Goal: Task Accomplishment & Management: Manage account settings

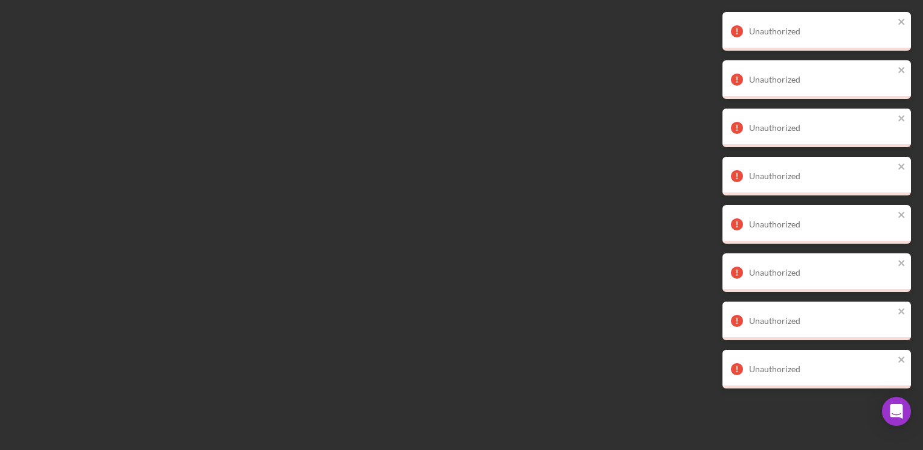
click at [903, 16] on div "Unauthorized" at bounding box center [816, 31] width 188 height 39
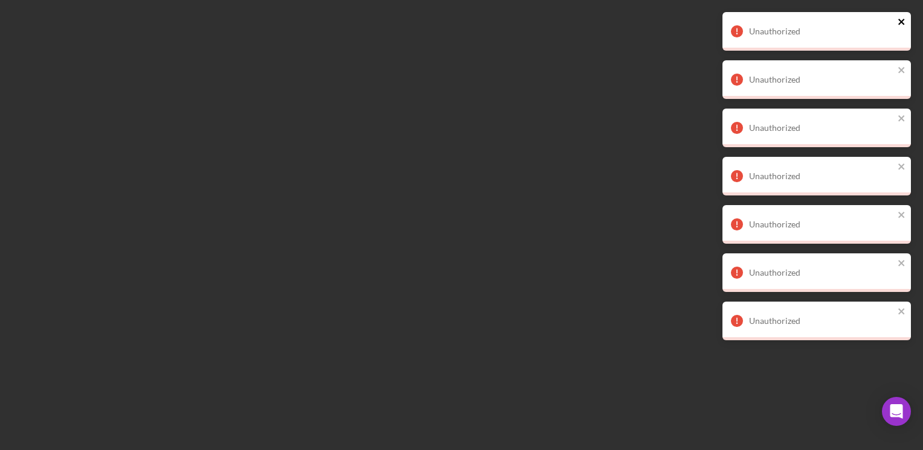
click at [903, 18] on icon "close" at bounding box center [901, 22] width 8 height 10
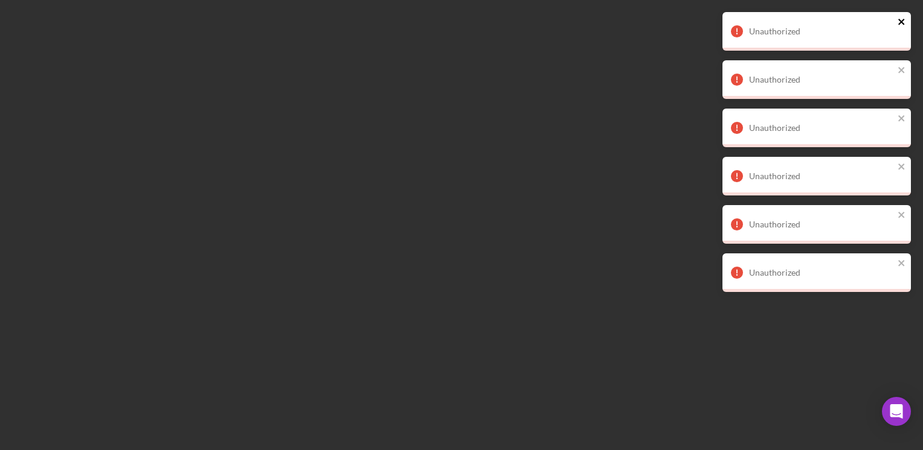
click at [900, 20] on icon "close" at bounding box center [901, 22] width 8 height 10
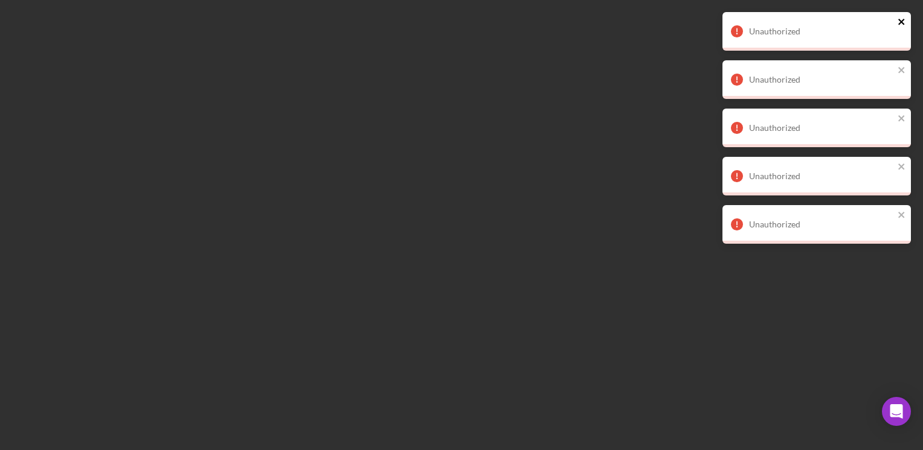
click at [900, 25] on icon "close" at bounding box center [901, 22] width 8 height 10
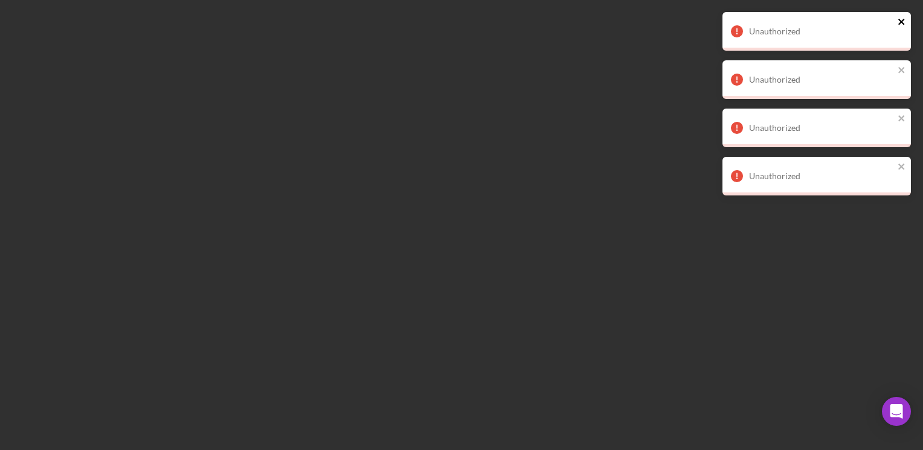
click at [901, 24] on icon "close" at bounding box center [901, 22] width 8 height 10
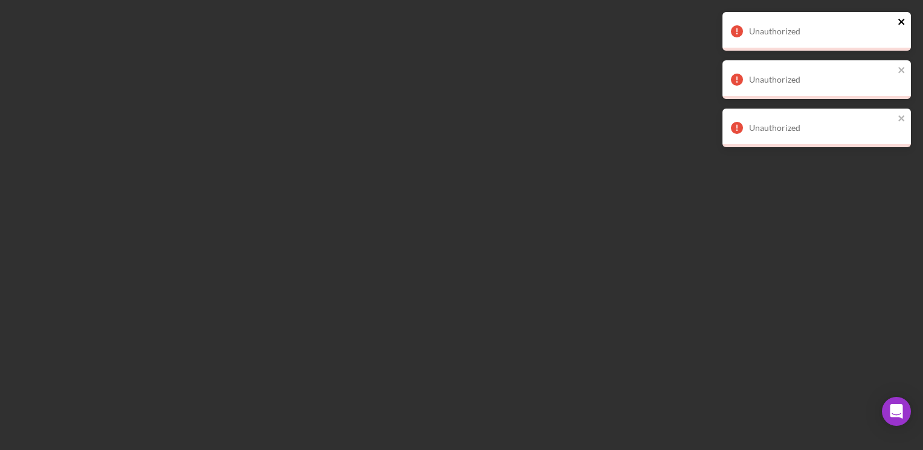
click at [901, 24] on icon "close" at bounding box center [901, 22] width 8 height 10
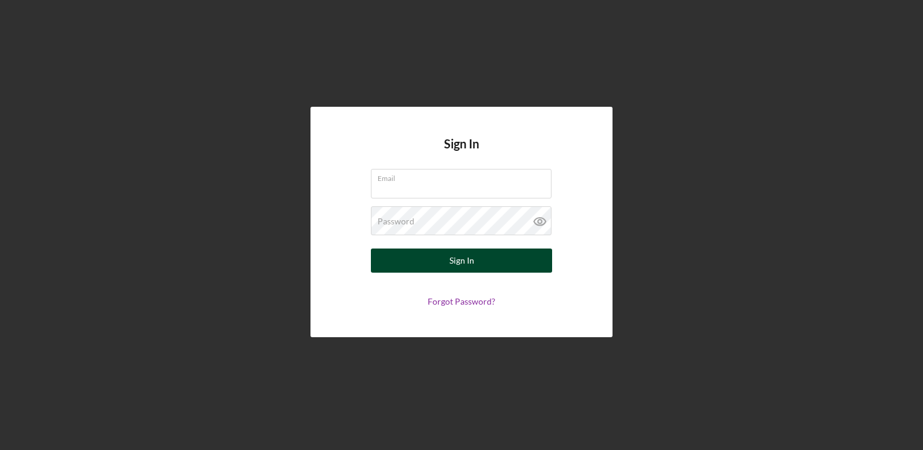
type input "[EMAIL_ADDRESS][DOMAIN_NAME]"
click at [434, 254] on button "Sign In" at bounding box center [461, 261] width 181 height 24
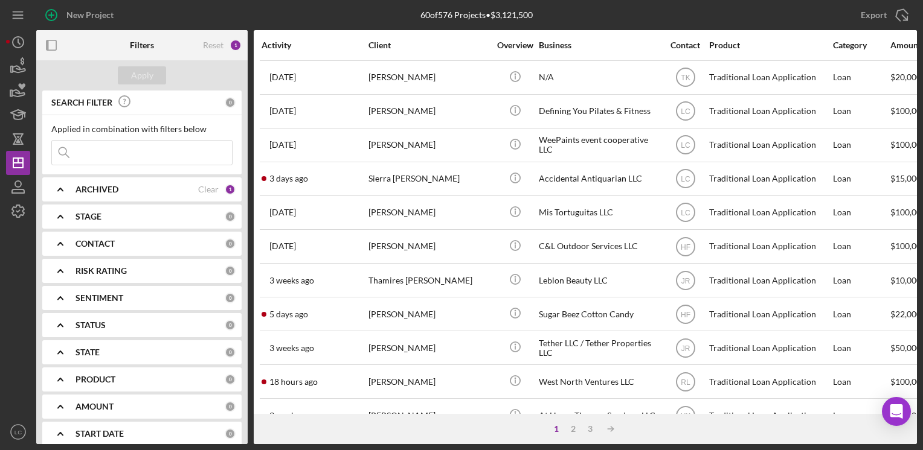
click at [84, 252] on div "CONTACT 0" at bounding box center [155, 244] width 160 height 24
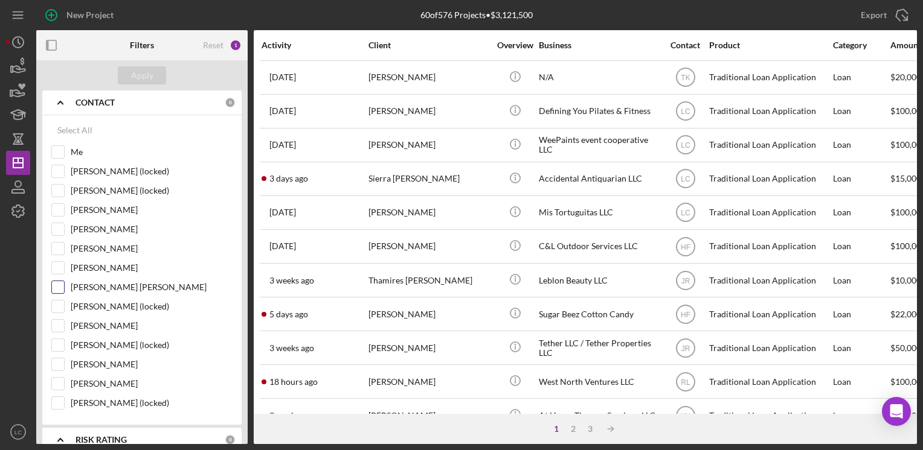
scroll to position [121, 0]
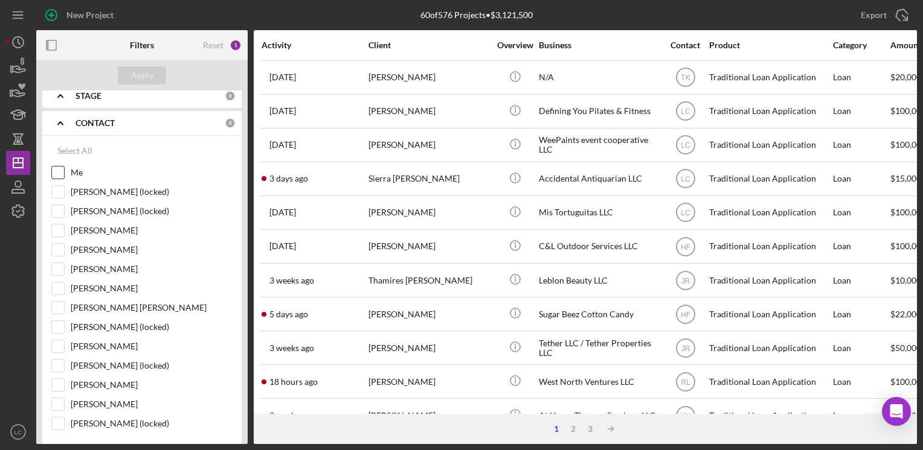
click at [60, 176] on input "Me" at bounding box center [58, 173] width 12 height 12
checkbox input "true"
click at [138, 77] on div "Apply" at bounding box center [142, 75] width 22 height 18
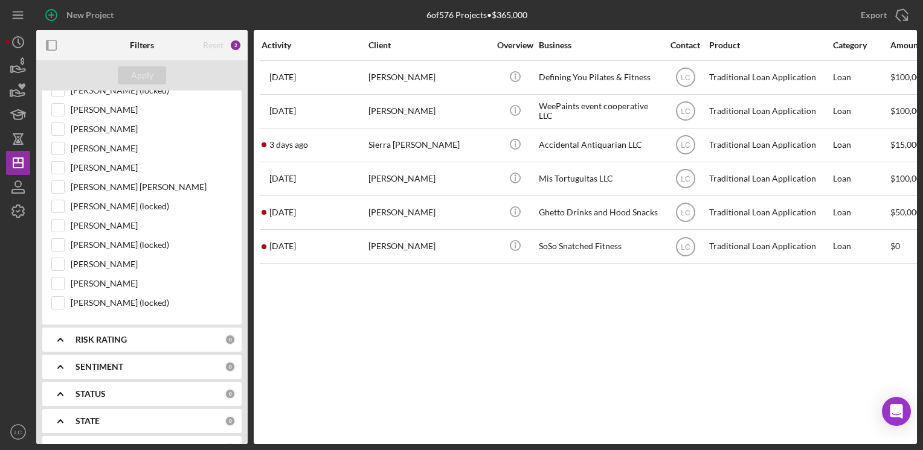
scroll to position [362, 0]
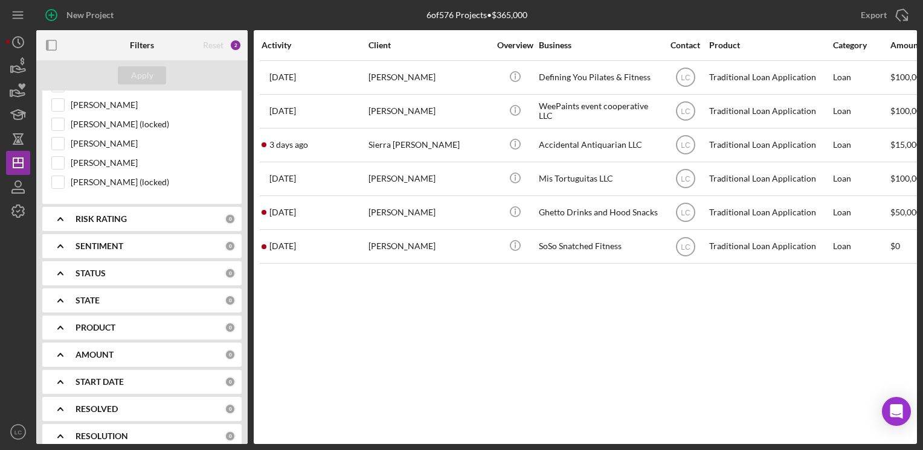
click at [86, 274] on b "STATUS" at bounding box center [90, 274] width 30 height 10
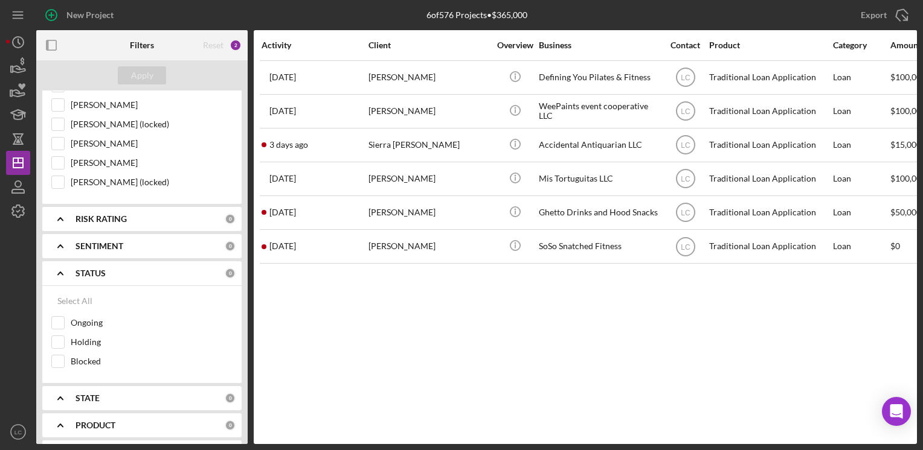
click at [86, 274] on b "STATUS" at bounding box center [90, 274] width 30 height 10
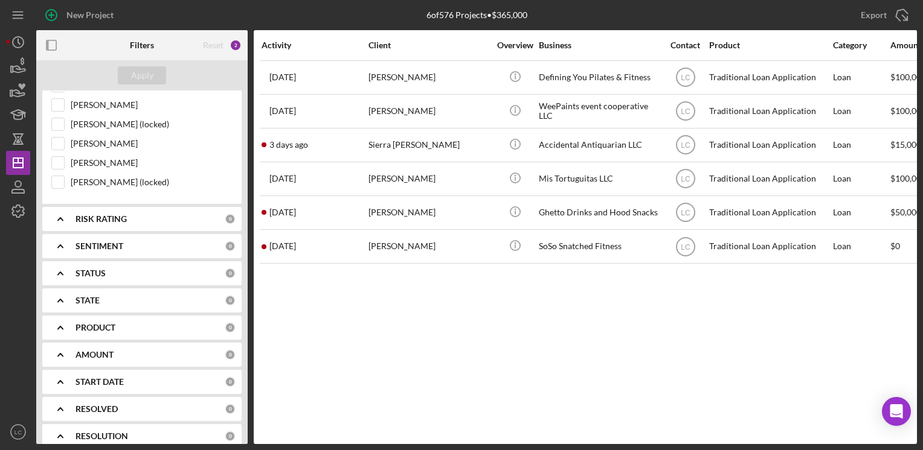
click at [56, 321] on icon "Icon/Expander" at bounding box center [60, 328] width 30 height 30
click at [57, 378] on input "Traditional Loan Application" at bounding box center [58, 377] width 12 height 12
checkbox input "true"
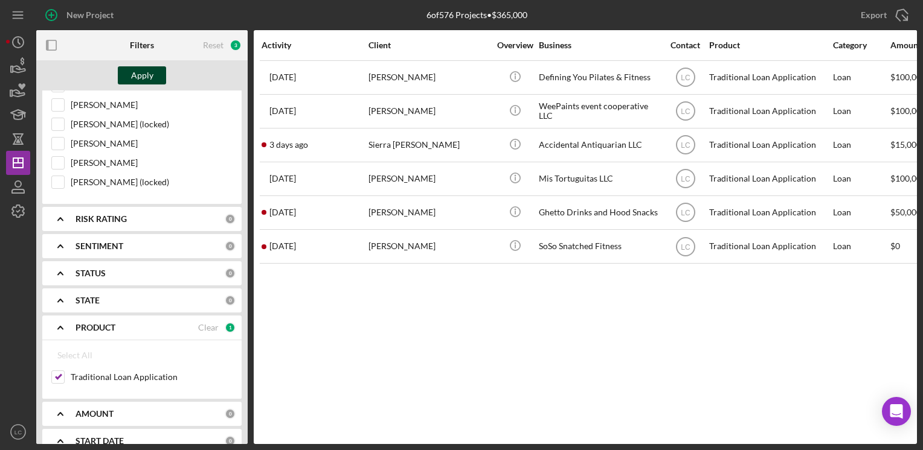
click at [138, 75] on div "Apply" at bounding box center [142, 75] width 22 height 18
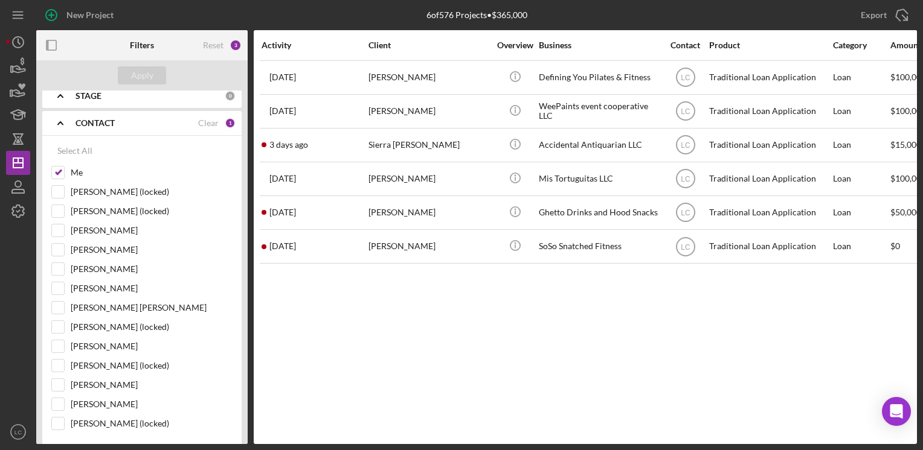
scroll to position [0, 0]
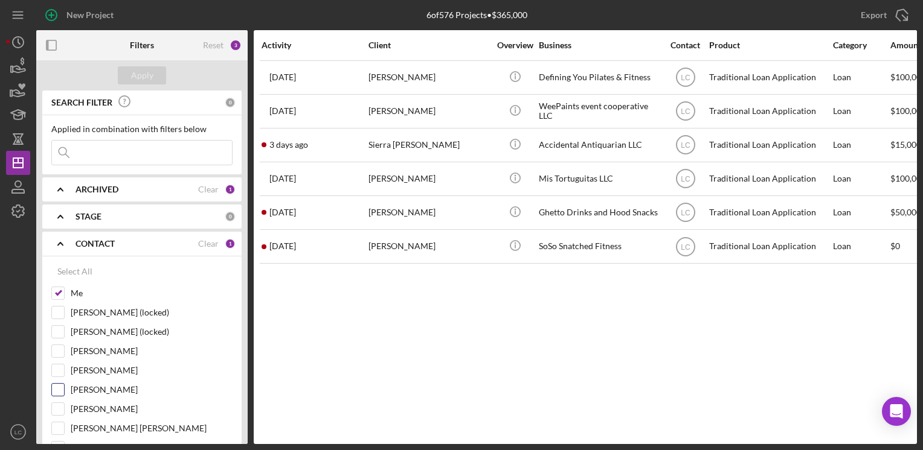
click at [60, 384] on input "[PERSON_NAME]" at bounding box center [58, 390] width 12 height 12
checkbox input "true"
click at [127, 78] on button "Apply" at bounding box center [142, 75] width 48 height 18
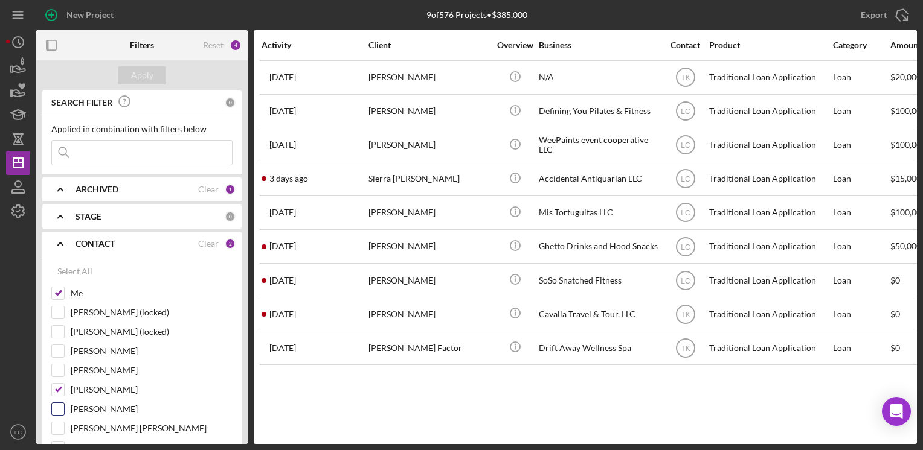
click at [53, 406] on input "[PERSON_NAME]" at bounding box center [58, 409] width 12 height 12
checkbox input "true"
click at [56, 369] on input "[PERSON_NAME]" at bounding box center [58, 371] width 12 height 12
checkbox input "true"
click at [138, 76] on div "Apply" at bounding box center [142, 75] width 22 height 18
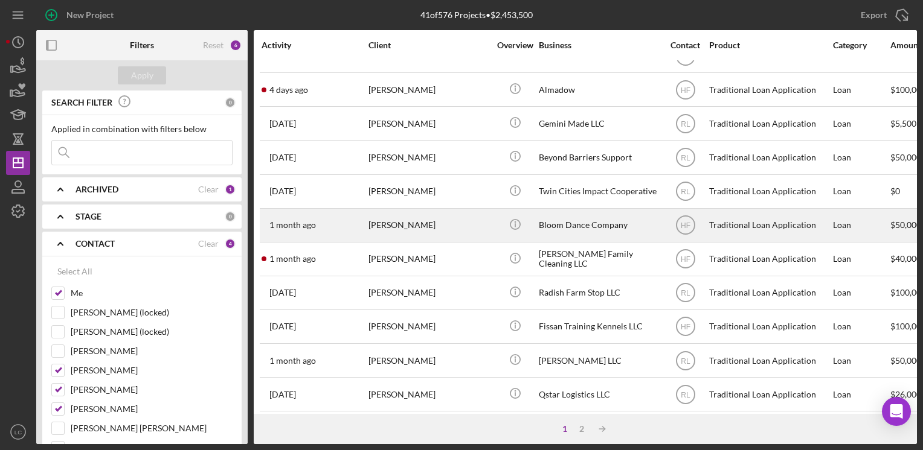
scroll to position [302, 0]
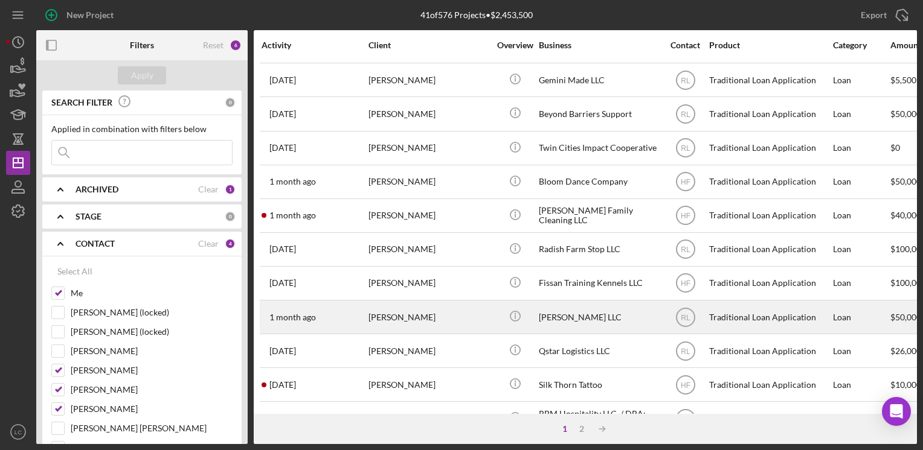
click at [457, 303] on div "[PERSON_NAME]" at bounding box center [428, 317] width 121 height 32
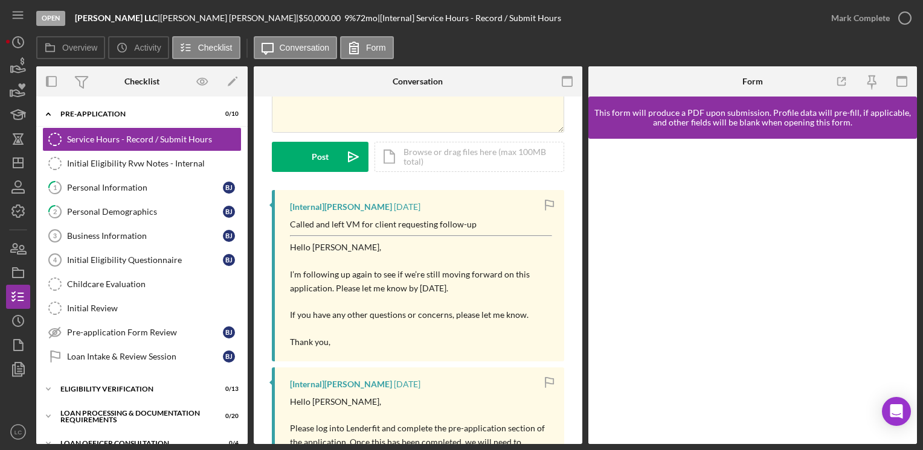
scroll to position [121, 0]
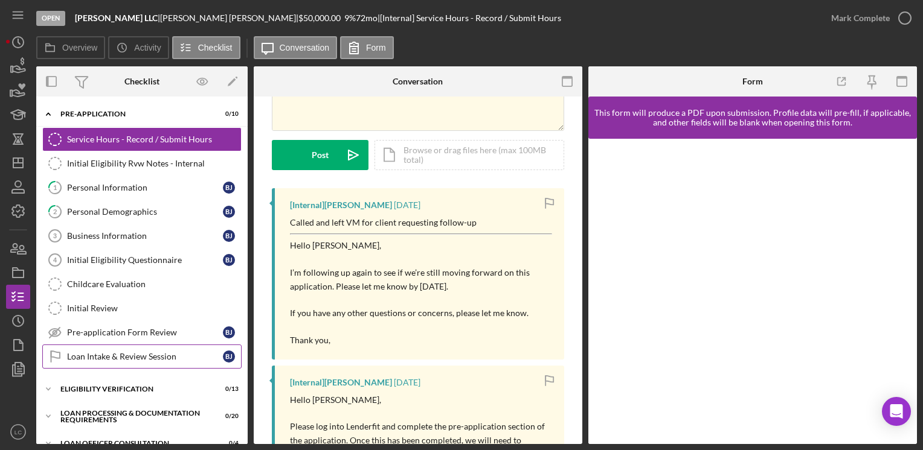
click at [100, 360] on link "Loan Intake & Review Session Loan Intake & Review Session [PERSON_NAME]" at bounding box center [141, 357] width 199 height 24
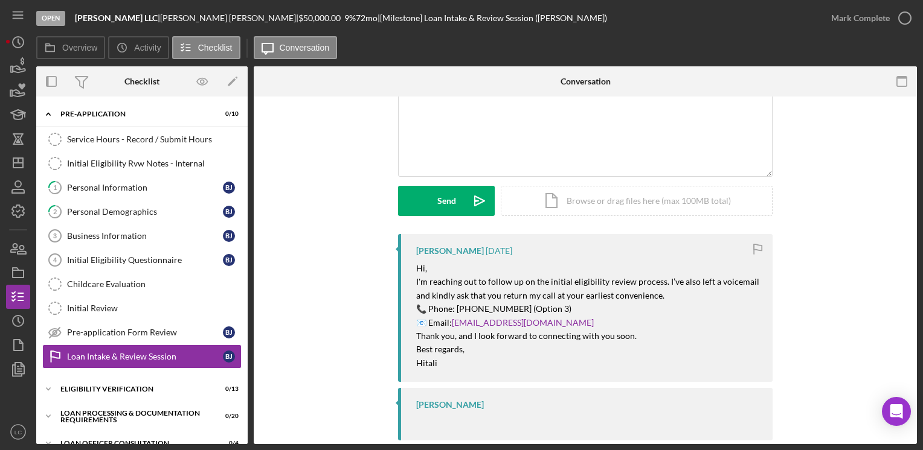
scroll to position [119, 0]
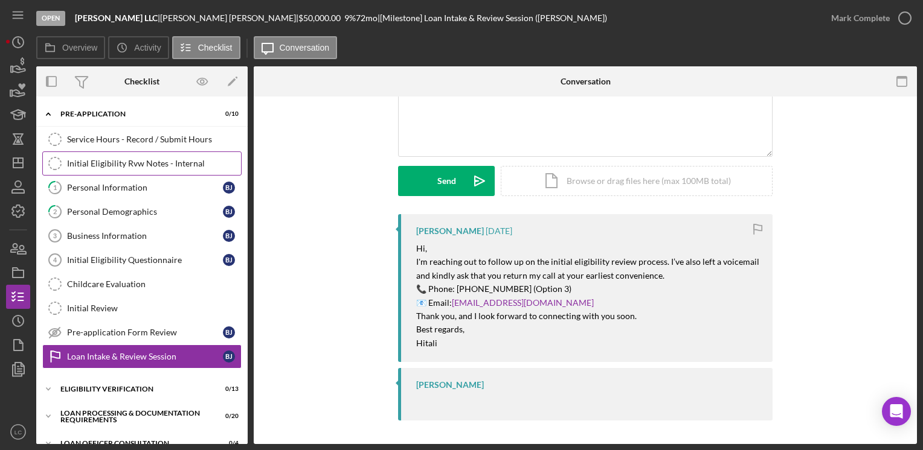
click at [165, 159] on div "Initial Eligibility Rvw Notes - Internal" at bounding box center [154, 164] width 174 height 10
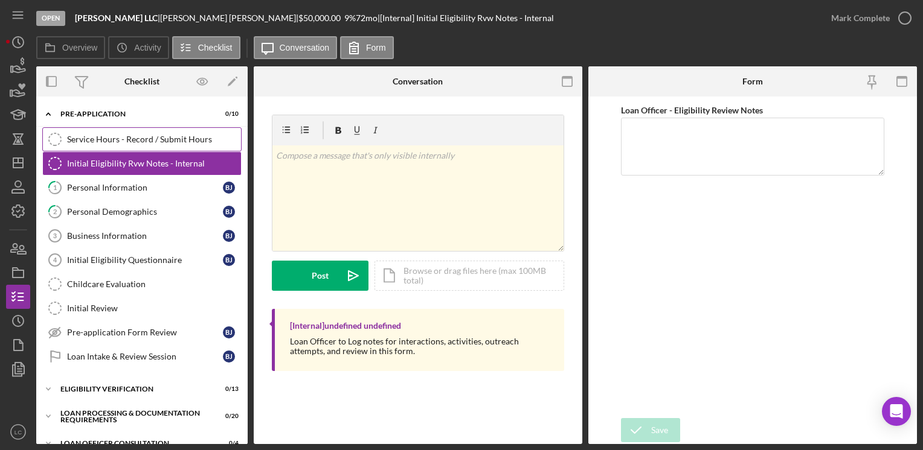
click at [177, 141] on div "Service Hours - Record / Submit Hours" at bounding box center [154, 140] width 174 height 10
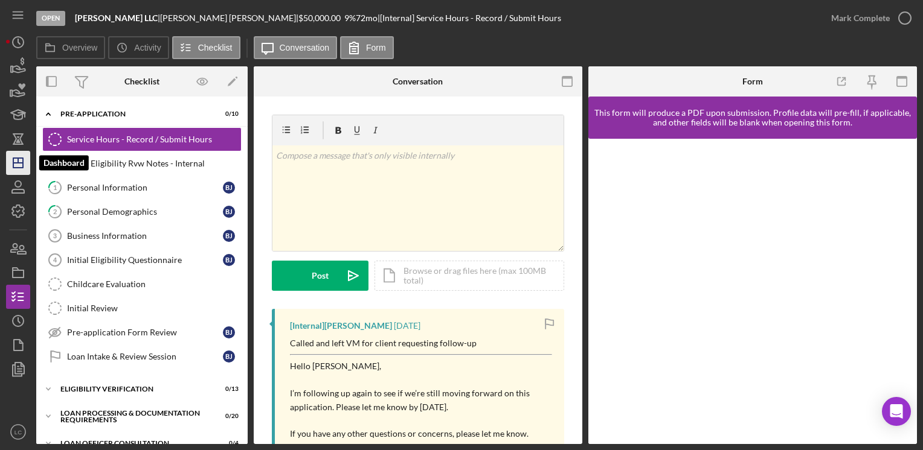
click at [19, 161] on icon "Icon/Dashboard" at bounding box center [18, 163] width 30 height 30
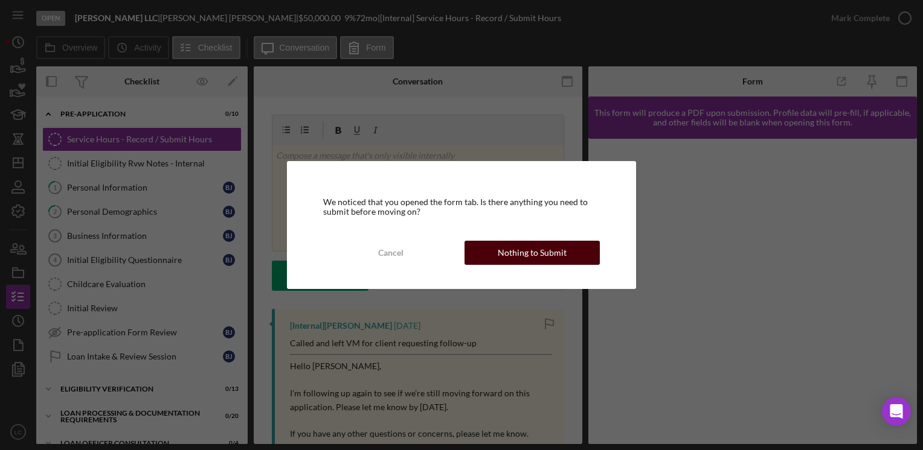
click at [546, 248] on div "Nothing to Submit" at bounding box center [532, 253] width 69 height 24
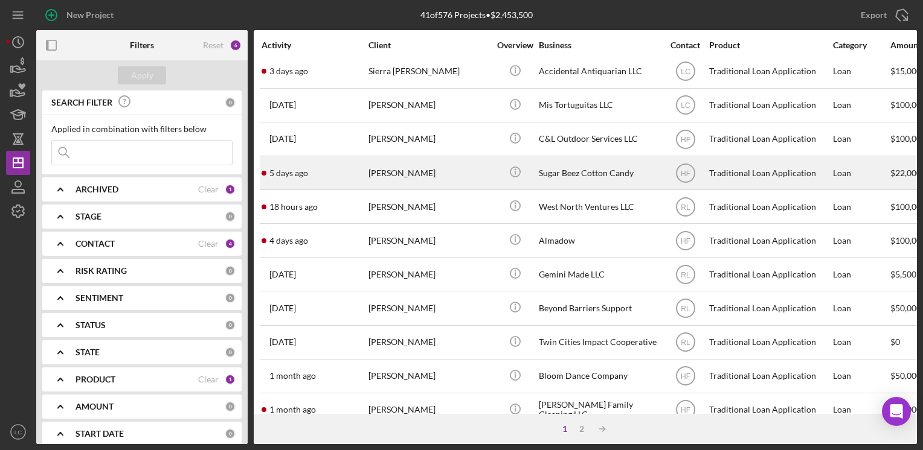
scroll to position [181, 0]
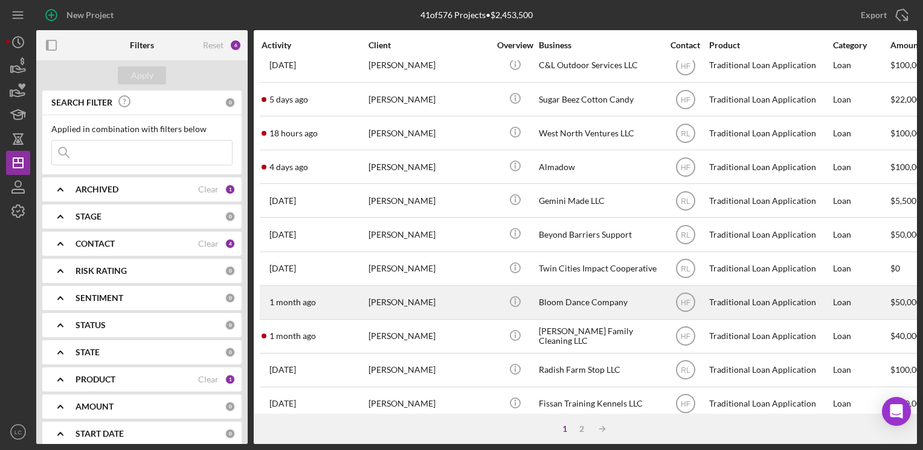
click at [453, 301] on div "[PERSON_NAME]" at bounding box center [428, 303] width 121 height 32
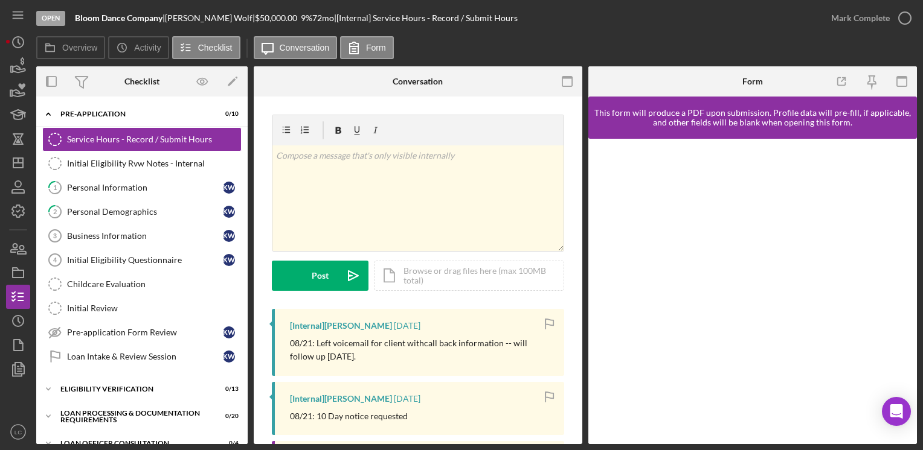
scroll to position [60, 0]
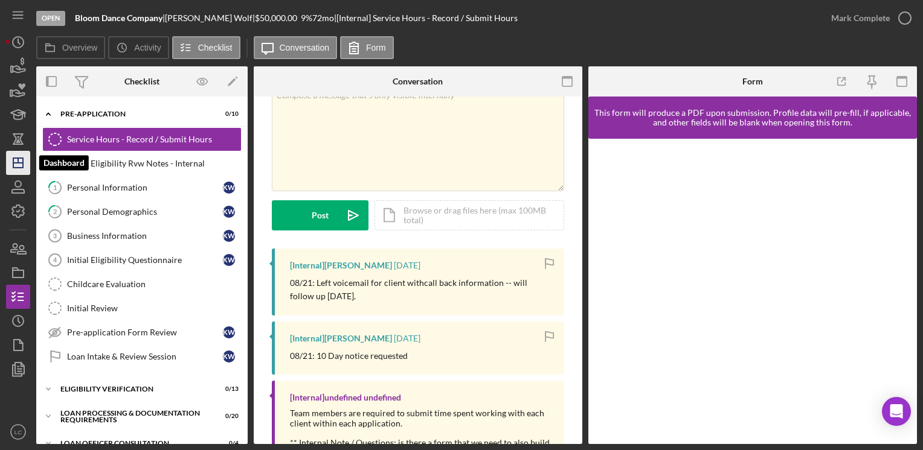
click at [14, 158] on polygon "button" at bounding box center [18, 163] width 10 height 10
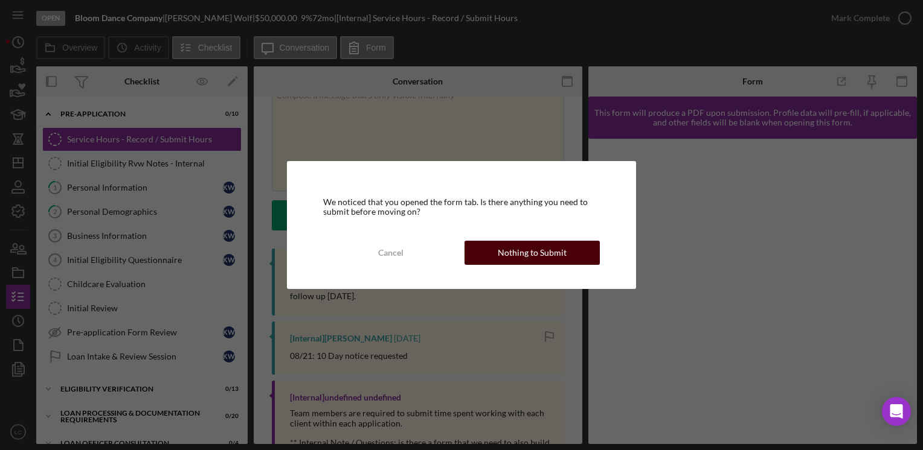
click at [505, 248] on div "Nothing to Submit" at bounding box center [532, 253] width 69 height 24
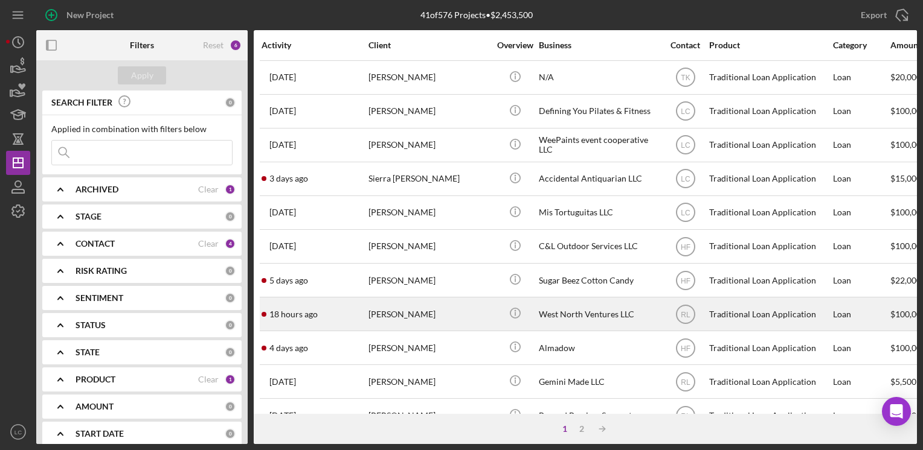
click at [425, 319] on div "[PERSON_NAME]" at bounding box center [428, 314] width 121 height 32
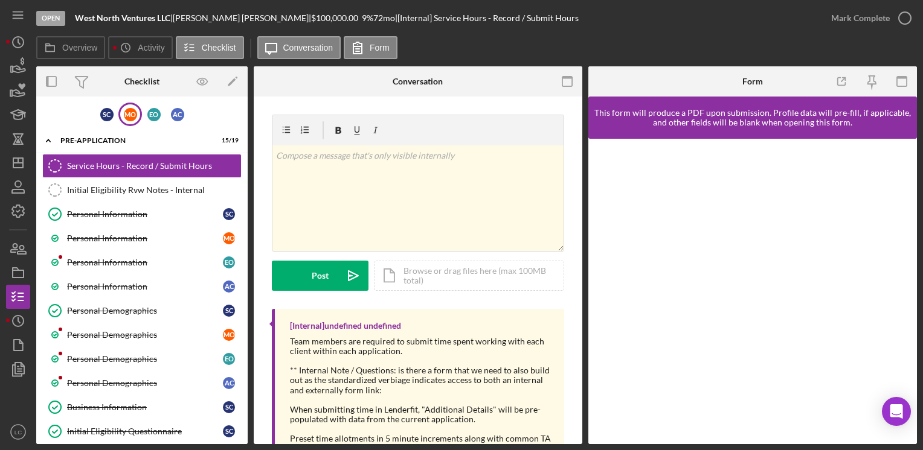
click at [127, 122] on div "M O" at bounding box center [130, 115] width 24 height 24
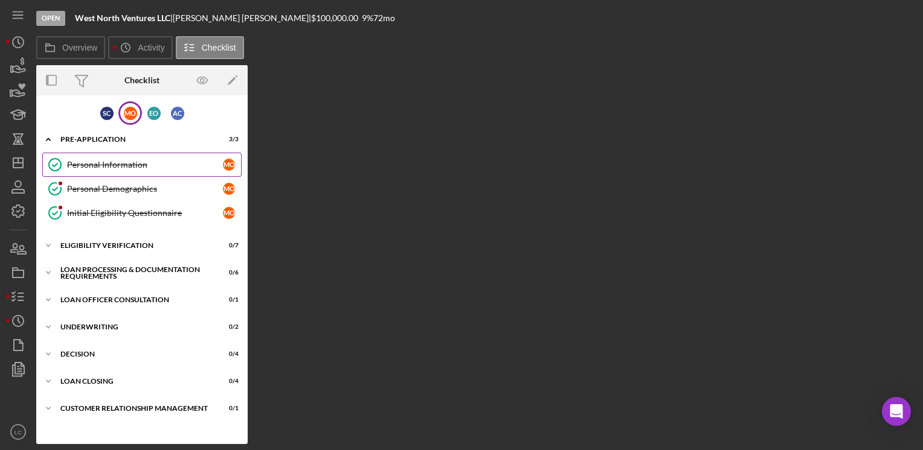
click at [124, 165] on div "Personal Information" at bounding box center [145, 165] width 156 height 10
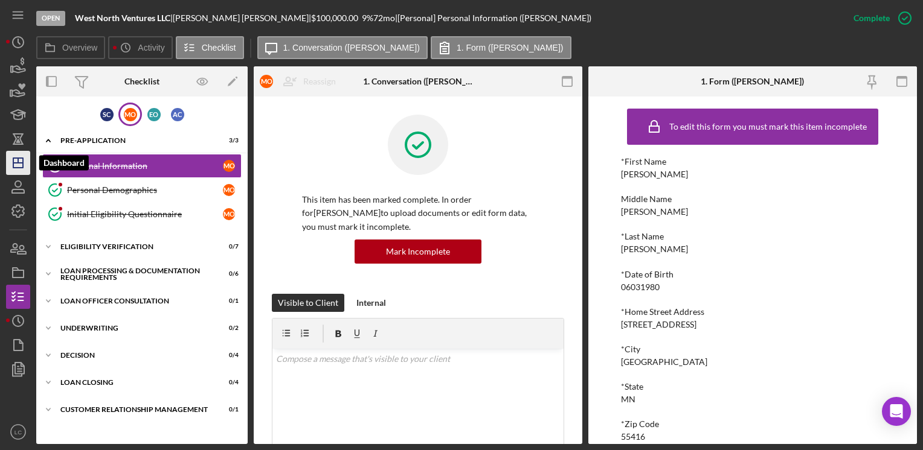
click at [12, 160] on icon "Icon/Dashboard" at bounding box center [18, 163] width 30 height 30
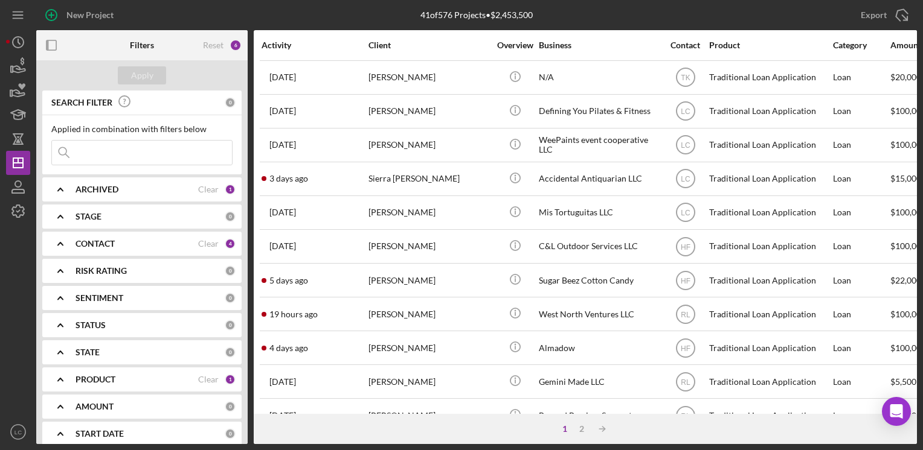
click at [72, 242] on icon "Icon/Expander" at bounding box center [60, 244] width 30 height 30
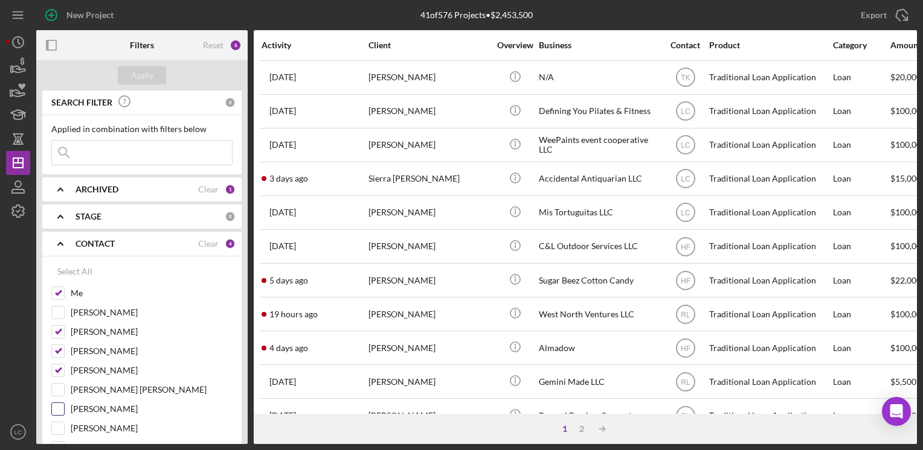
click at [56, 406] on input "[PERSON_NAME]" at bounding box center [58, 409] width 12 height 12
checkbox input "true"
click at [141, 79] on div "Apply" at bounding box center [142, 75] width 22 height 18
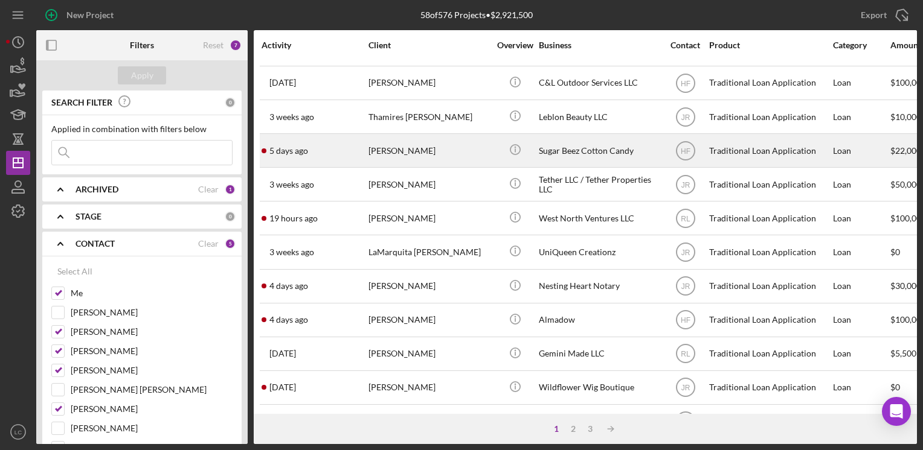
scroll to position [181, 0]
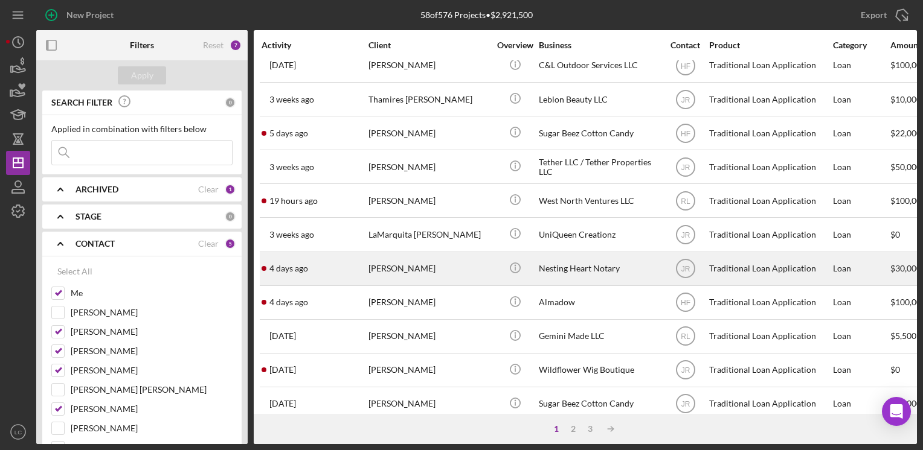
click at [484, 265] on div "[PERSON_NAME]" at bounding box center [428, 269] width 121 height 32
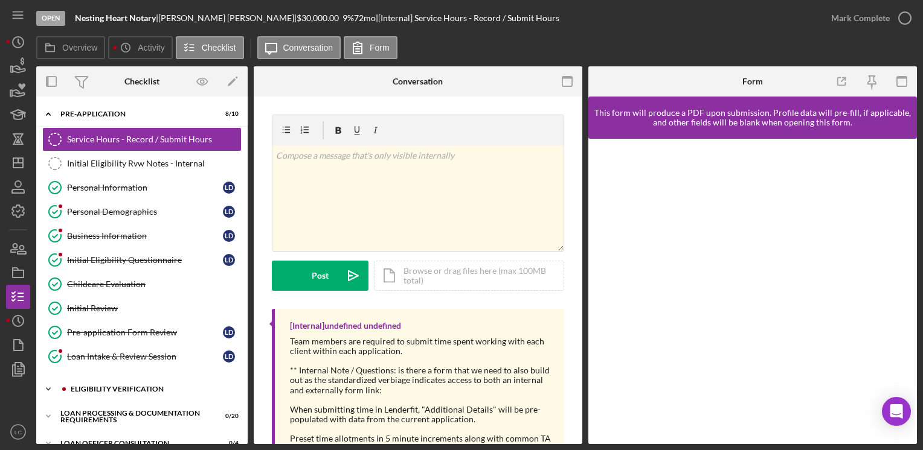
click at [48, 387] on icon "Icon/Expander" at bounding box center [48, 389] width 24 height 24
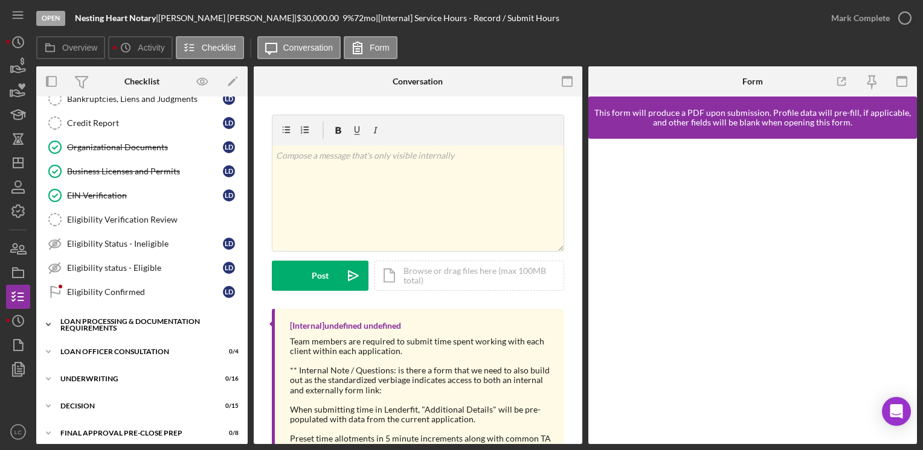
scroll to position [423, 0]
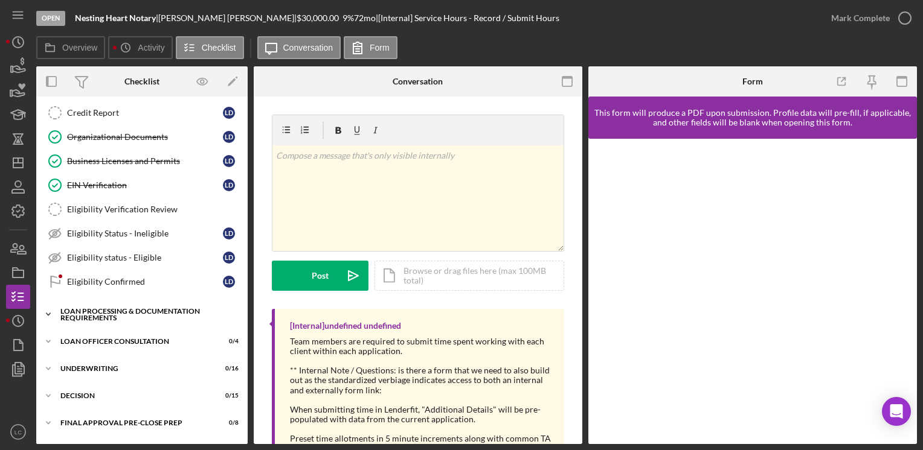
click at [53, 308] on icon "Icon/Expander" at bounding box center [48, 315] width 24 height 24
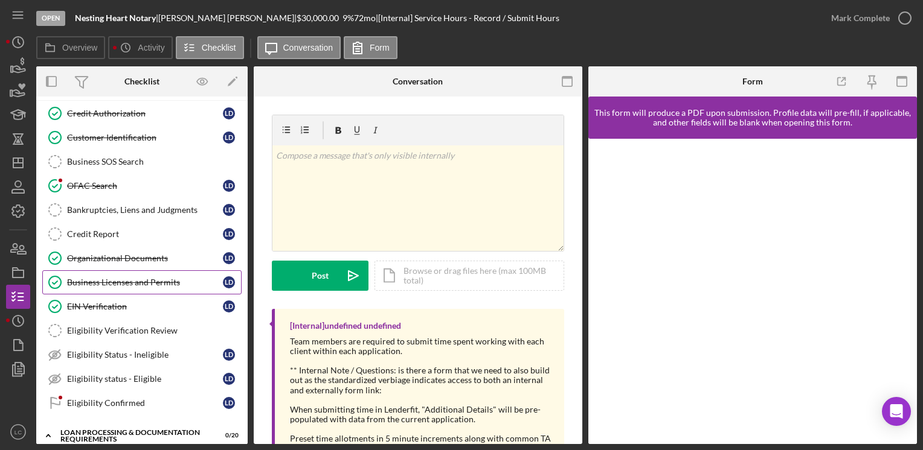
scroll to position [302, 0]
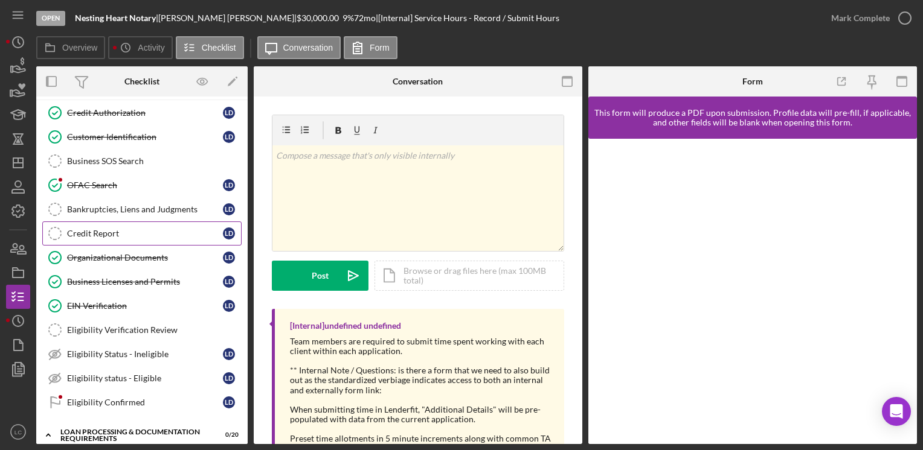
click at [138, 222] on link "Credit Report Credit Report [PERSON_NAME]" at bounding box center [141, 234] width 199 height 24
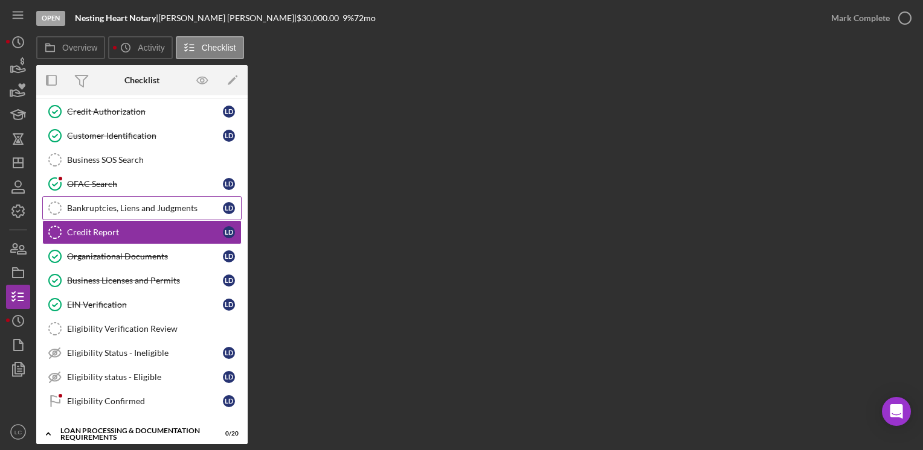
click at [135, 205] on div "Bankruptcies, Liens and Judgments" at bounding box center [145, 209] width 156 height 10
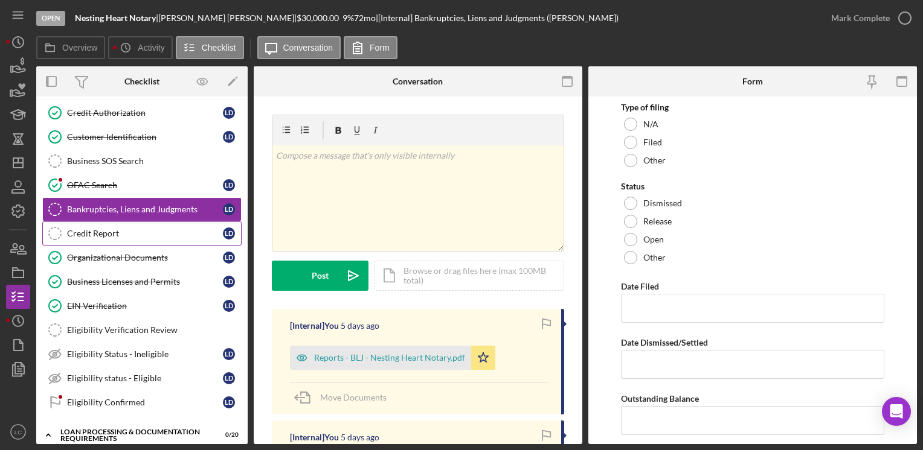
click at [126, 223] on link "Credit Report Credit Report [PERSON_NAME]" at bounding box center [141, 234] width 199 height 24
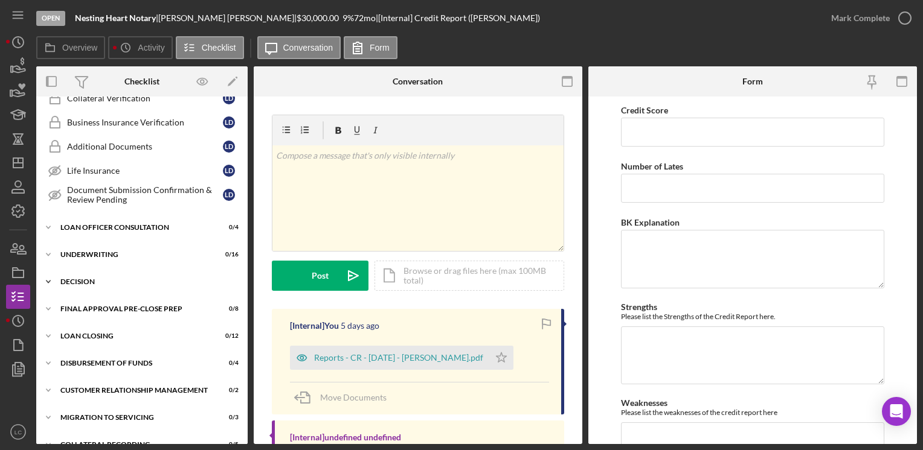
scroll to position [1034, 0]
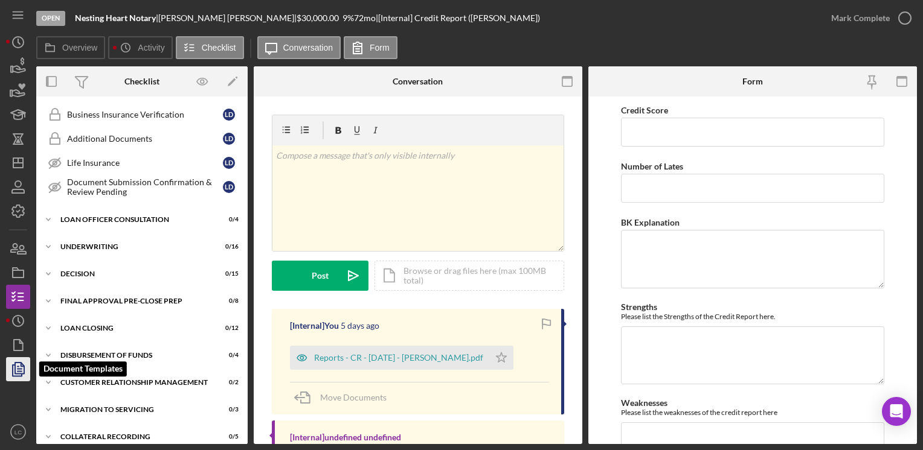
click at [10, 373] on icon "button" at bounding box center [18, 369] width 30 height 30
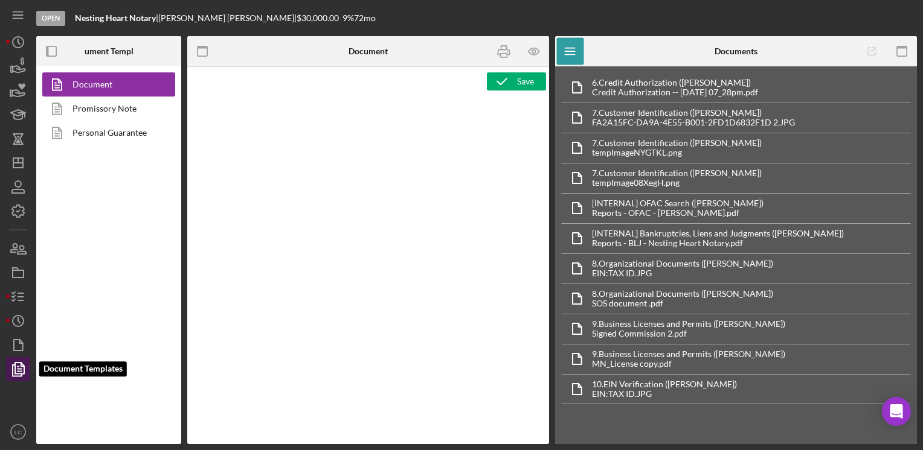
type textarea "<h1 style="text-align: center"><strong>Traditional Loan Application - <span id=…"
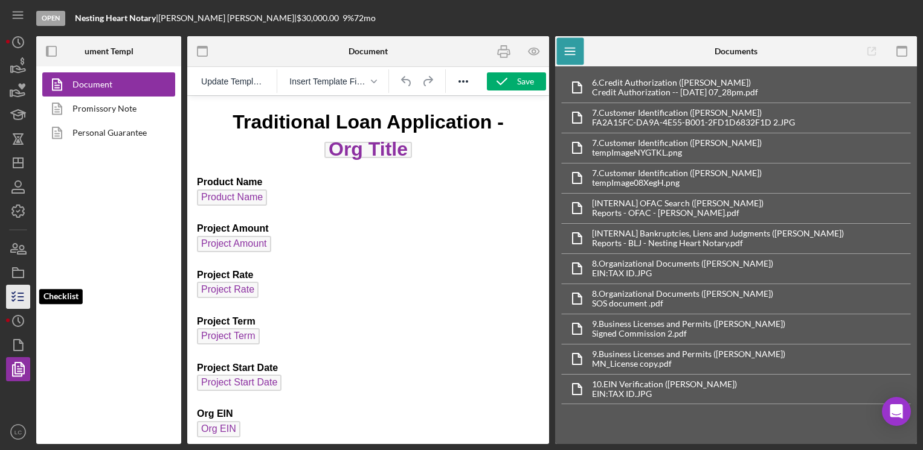
click at [7, 290] on icon "button" at bounding box center [18, 297] width 30 height 30
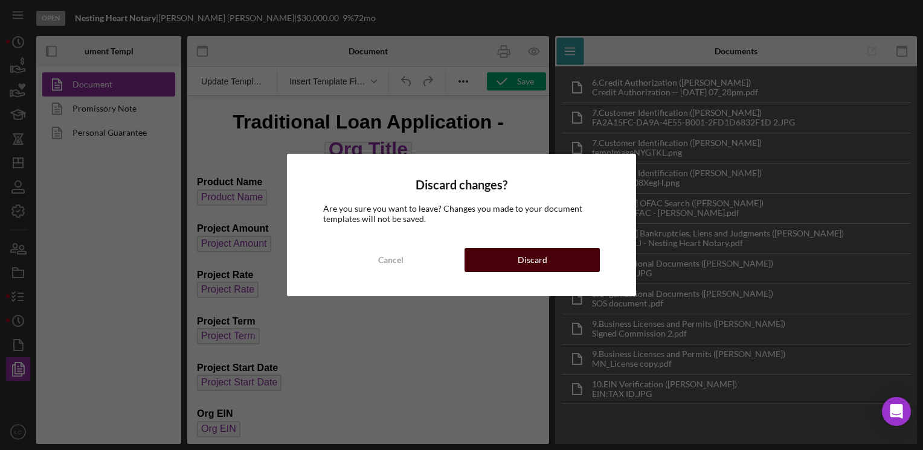
click at [475, 261] on button "Discard" at bounding box center [531, 260] width 135 height 24
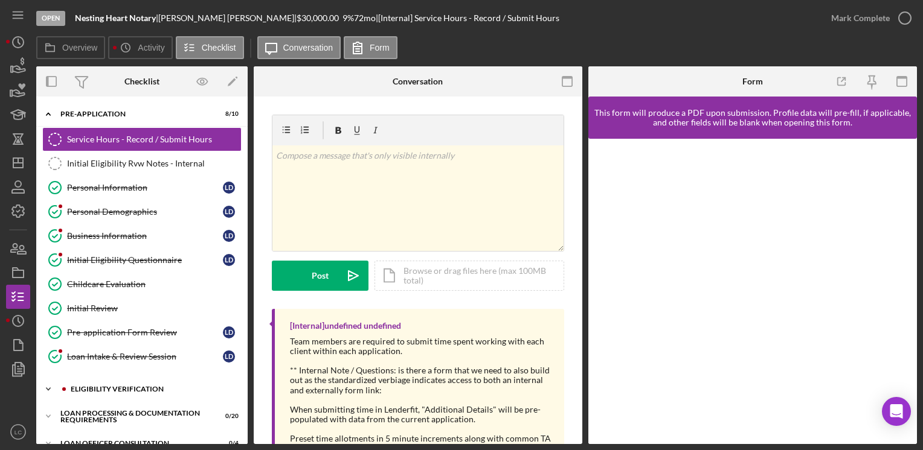
click at [43, 385] on icon "Icon/Expander" at bounding box center [48, 389] width 24 height 24
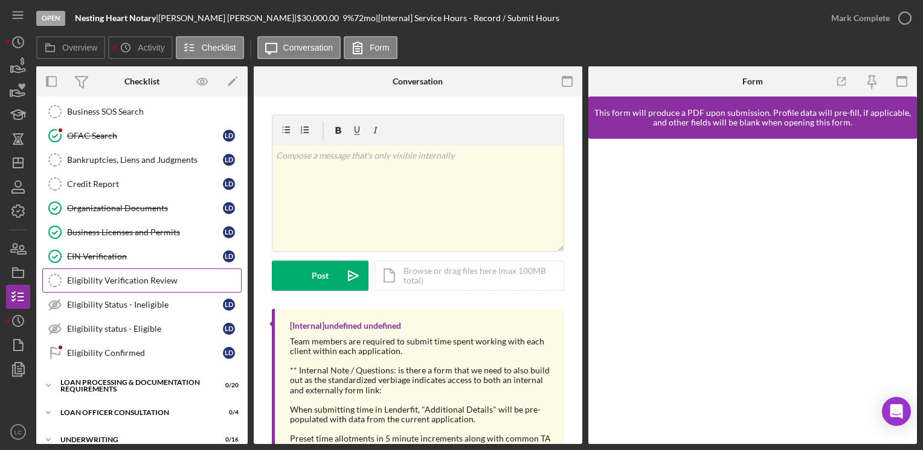
scroll to position [362, 0]
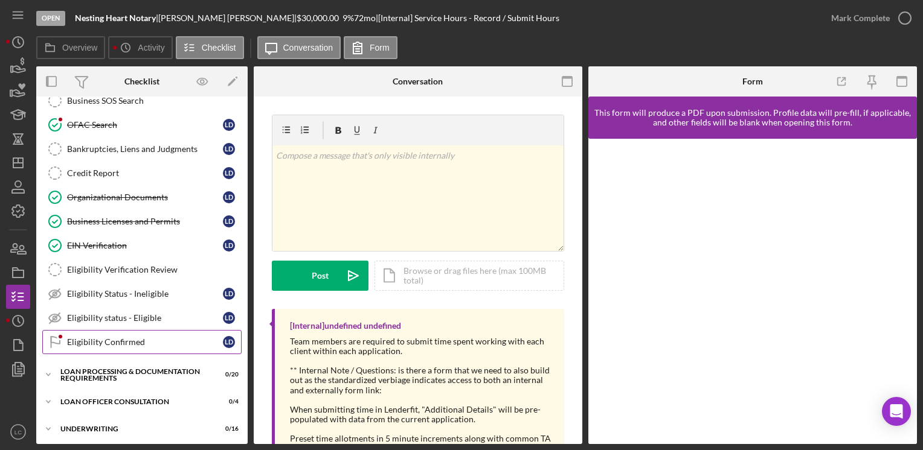
click at [128, 344] on link "Eligibility Confirmed Eligibility Confirmed [PERSON_NAME]" at bounding box center [141, 342] width 199 height 24
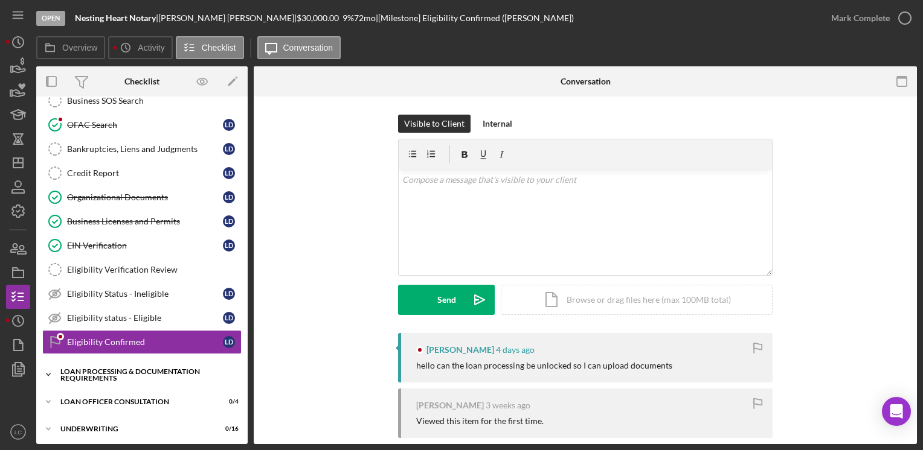
click at [44, 367] on icon "Icon/Expander" at bounding box center [48, 375] width 24 height 24
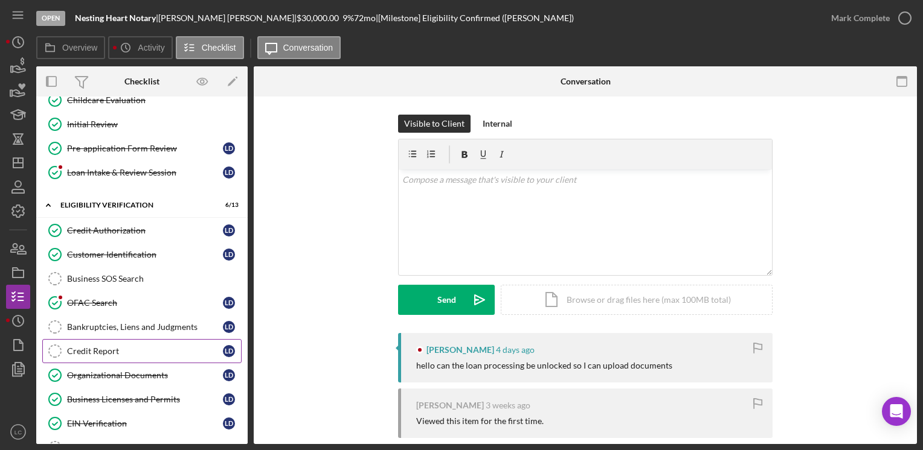
scroll to position [121, 0]
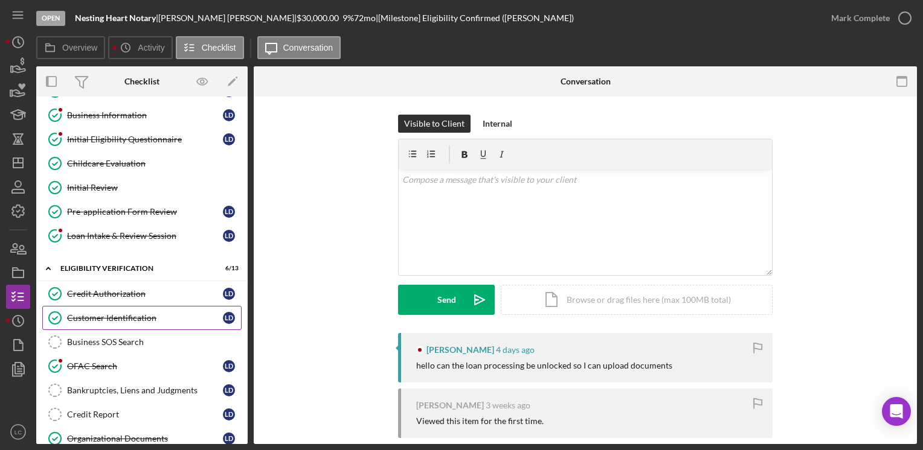
click at [151, 313] on div "Customer Identification" at bounding box center [145, 318] width 156 height 10
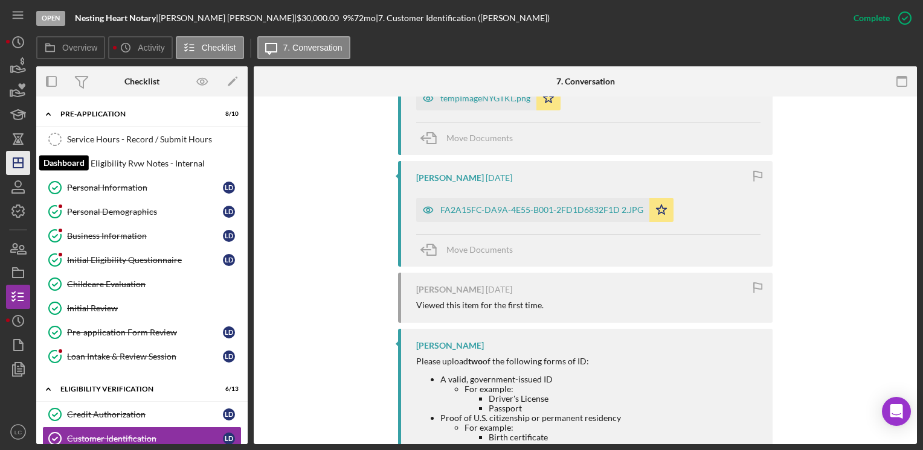
click at [14, 170] on icon "Icon/Dashboard" at bounding box center [18, 163] width 30 height 30
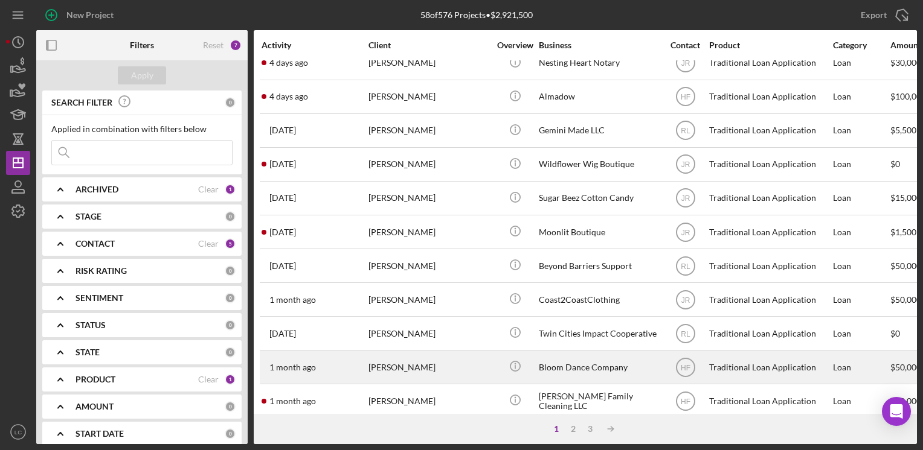
scroll to position [266, 0]
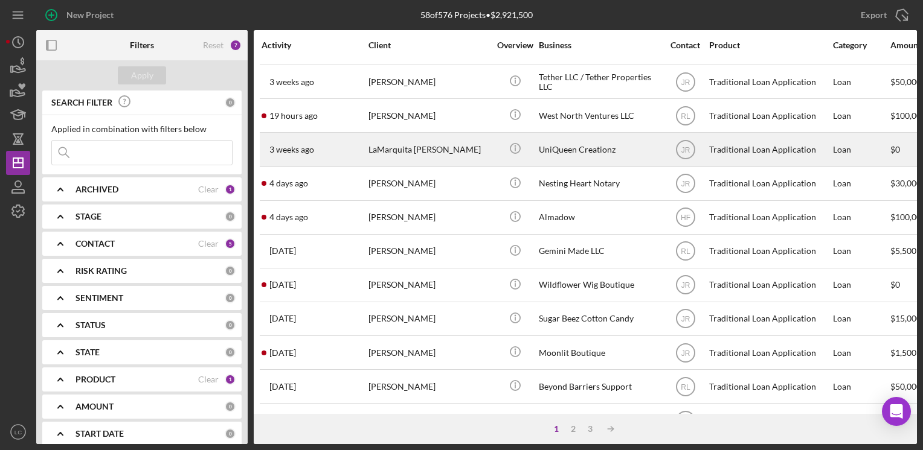
click at [464, 146] on div "LaMarquita [PERSON_NAME]" at bounding box center [428, 149] width 121 height 32
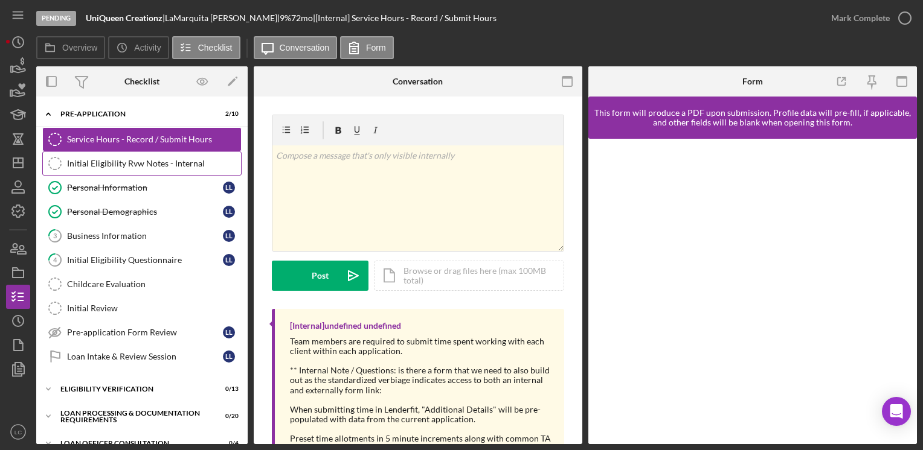
click at [111, 171] on link "Initial Eligibility Rvw Notes - Internal Initial Eligibility Rvw Notes - Intern…" at bounding box center [141, 164] width 199 height 24
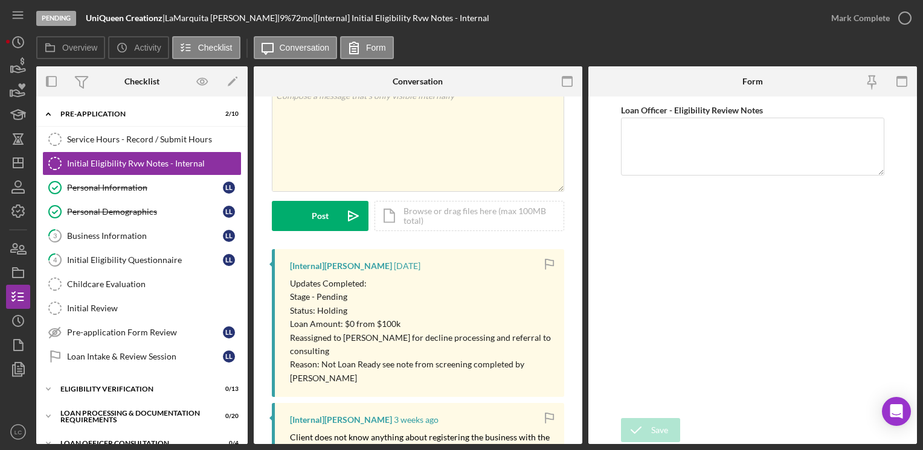
scroll to position [60, 0]
click at [17, 167] on polygon "button" at bounding box center [18, 163] width 10 height 10
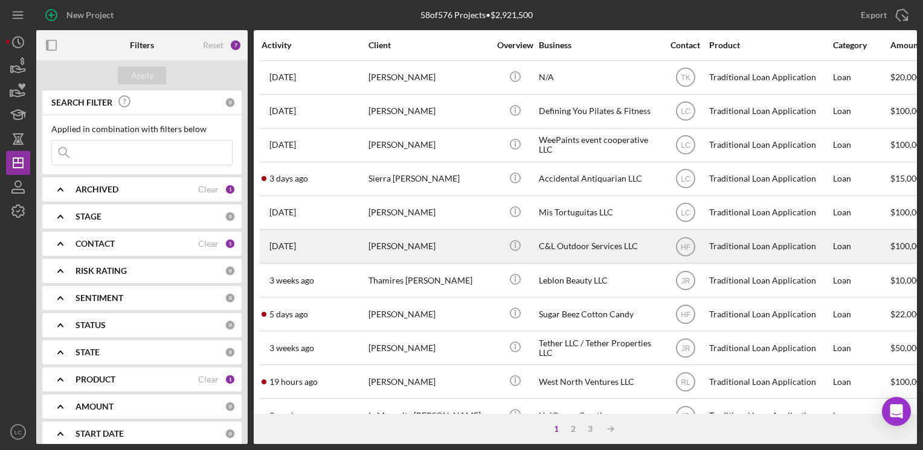
click at [620, 245] on div "C&L Outdoor Services LLC" at bounding box center [599, 247] width 121 height 32
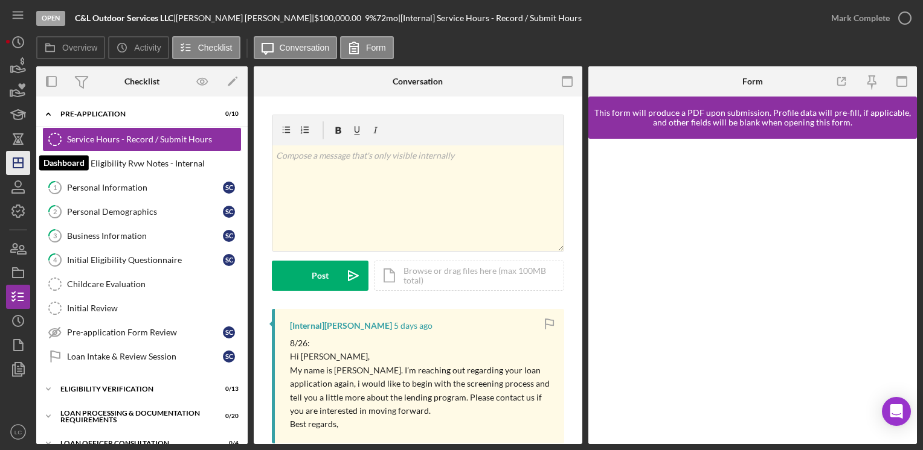
click at [22, 168] on polygon "button" at bounding box center [18, 163] width 10 height 10
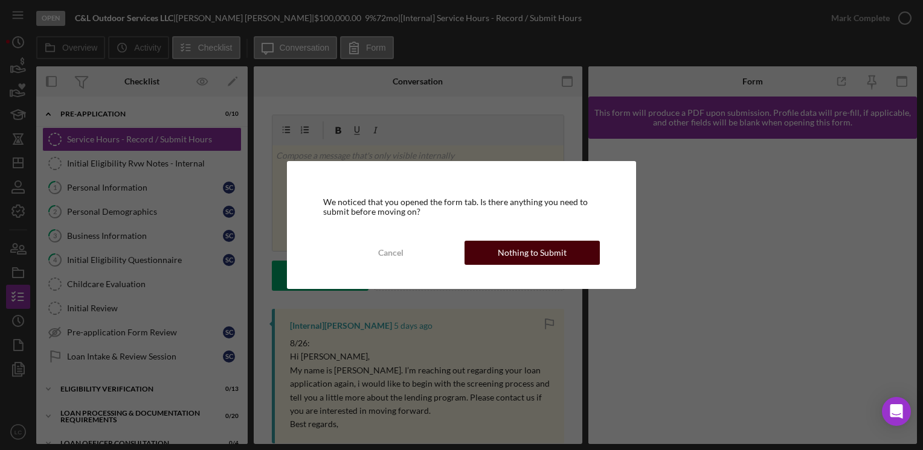
click at [567, 251] on button "Nothing to Submit" at bounding box center [531, 253] width 135 height 24
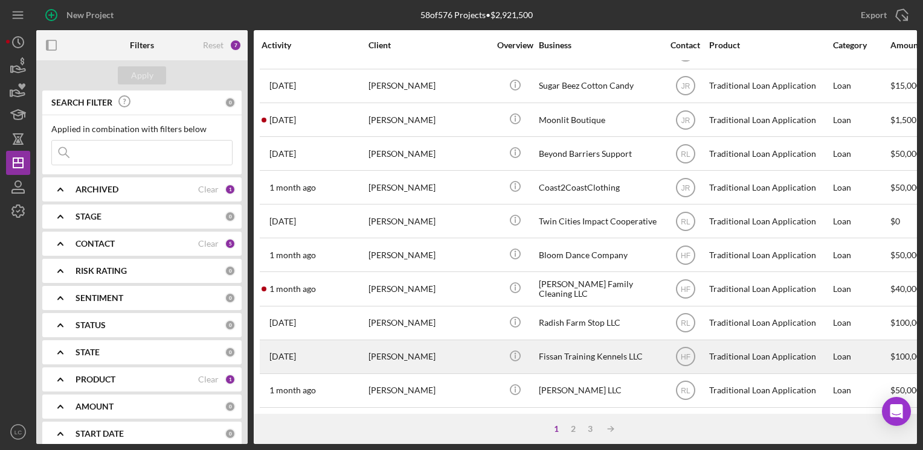
scroll to position [508, 0]
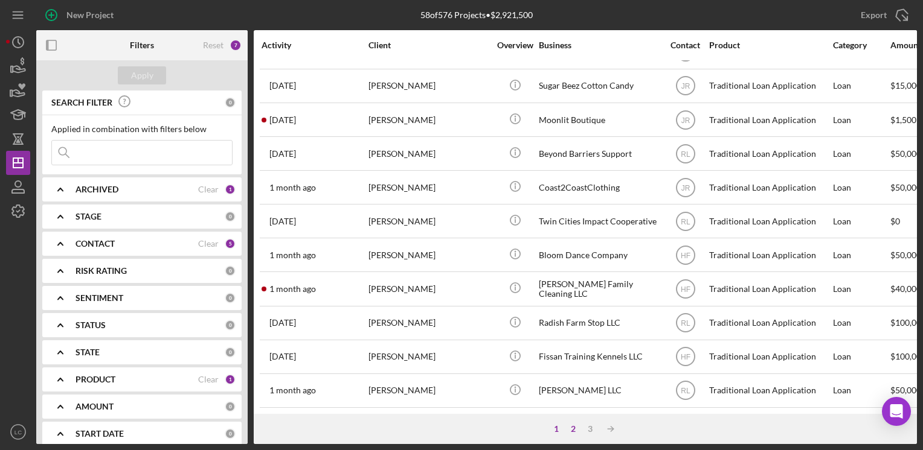
click at [572, 430] on div "2" at bounding box center [573, 430] width 17 height 10
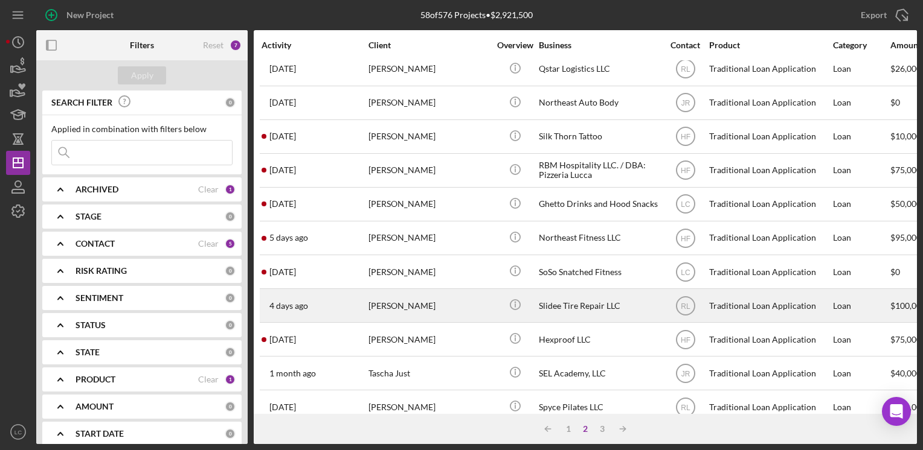
scroll to position [0, 0]
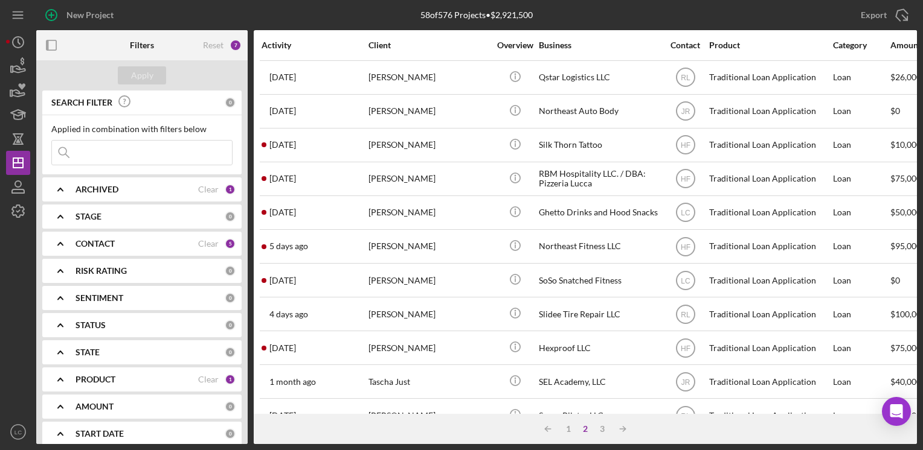
click at [65, 244] on icon "Icon/Expander" at bounding box center [60, 244] width 30 height 30
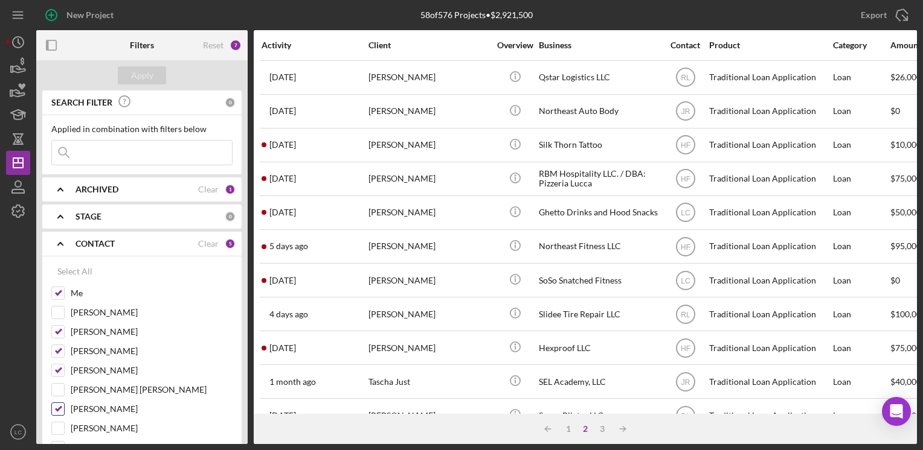
click at [62, 405] on input "[PERSON_NAME]" at bounding box center [58, 409] width 12 height 12
click at [61, 403] on input "[PERSON_NAME]" at bounding box center [58, 409] width 12 height 12
checkbox input "true"
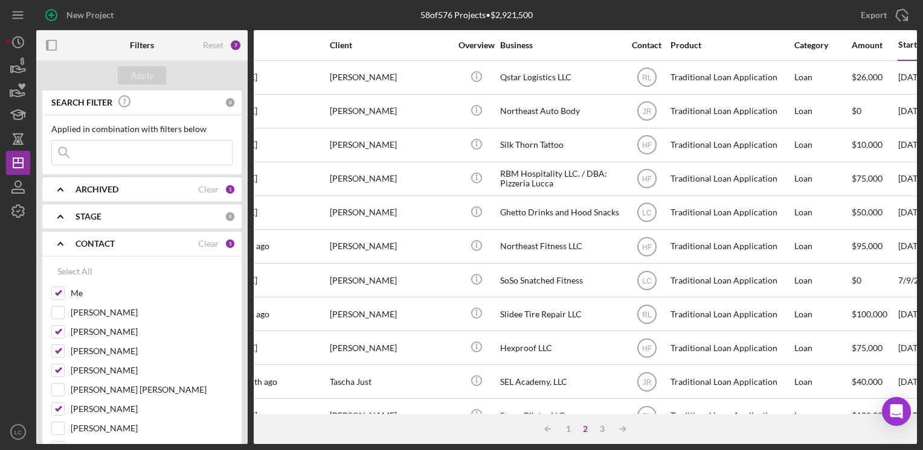
scroll to position [0, 7]
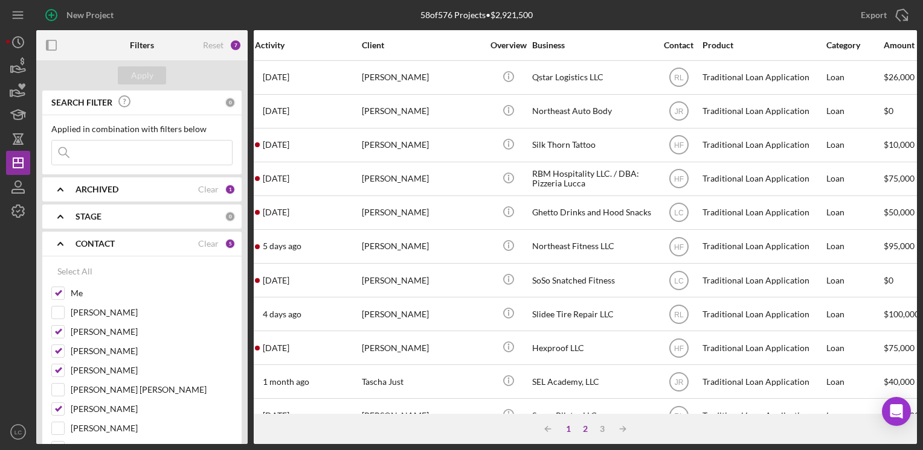
click at [568, 429] on div "1" at bounding box center [568, 430] width 17 height 10
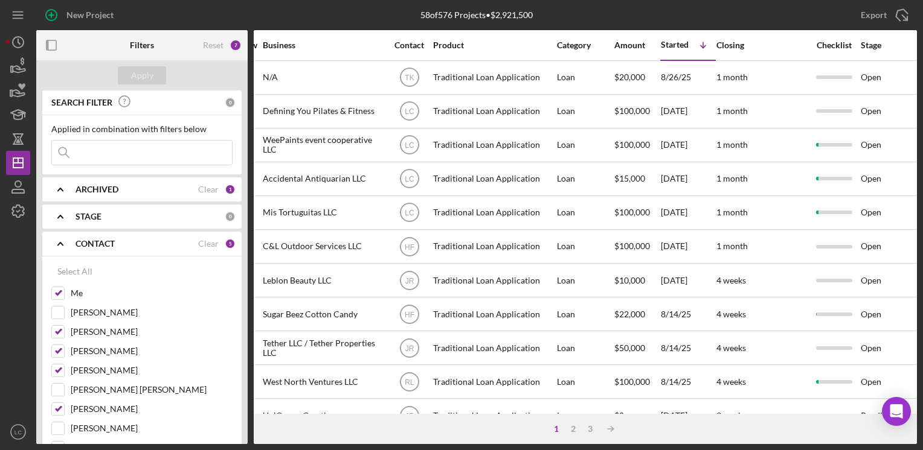
scroll to position [0, 0]
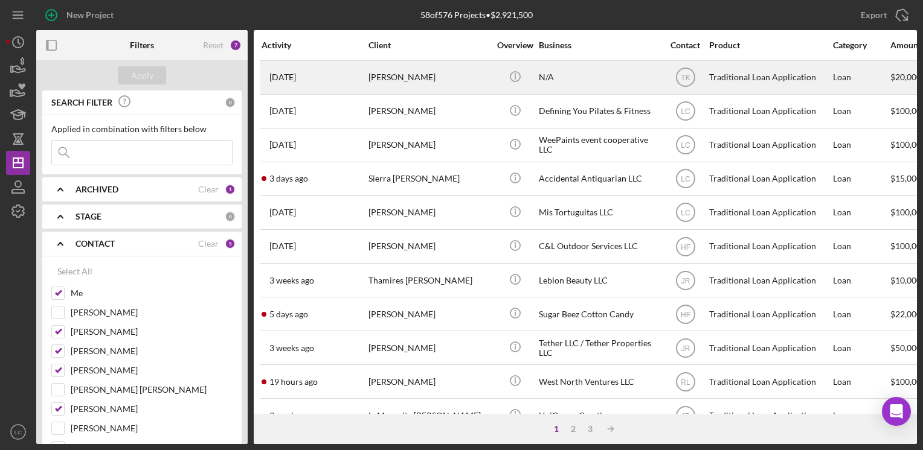
click at [399, 83] on div "[PERSON_NAME]" at bounding box center [428, 78] width 121 height 32
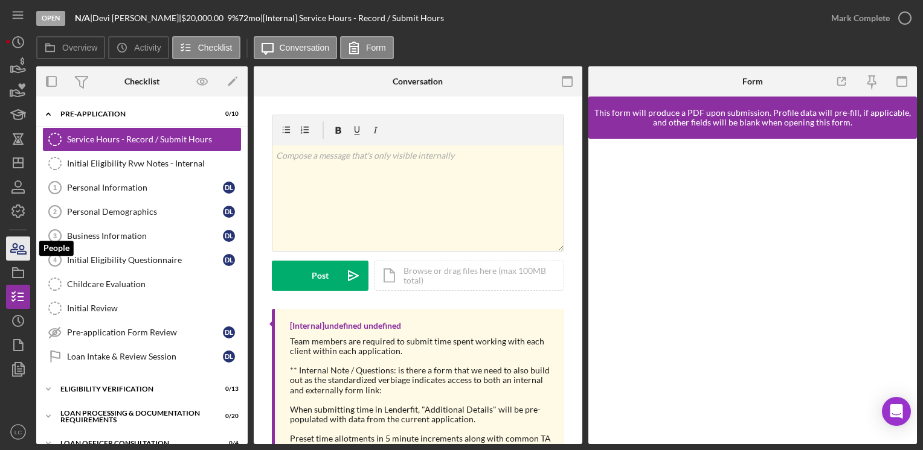
click at [17, 251] on icon "button" at bounding box center [18, 249] width 30 height 30
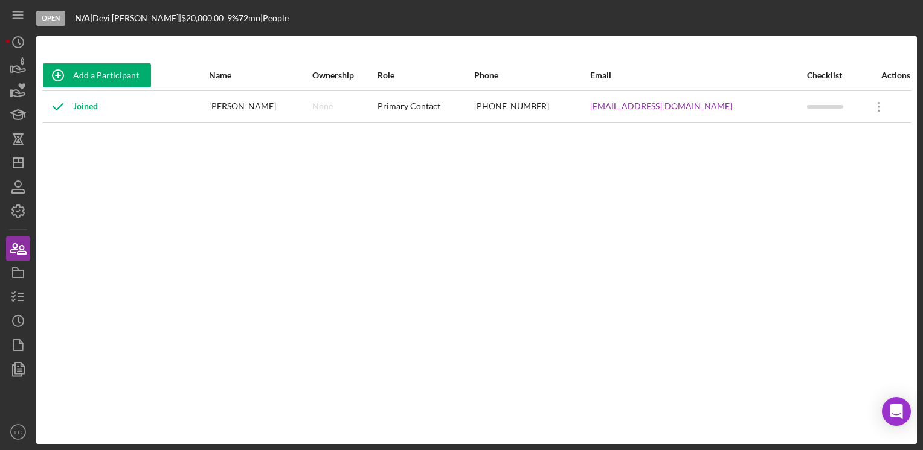
click at [2, 309] on div "Open N/A | Devi [PERSON_NAME] | $20,000.00 9 % 72 mo | People Add a Participant…" at bounding box center [461, 225] width 923 height 450
click at [17, 294] on icon "button" at bounding box center [18, 297] width 30 height 30
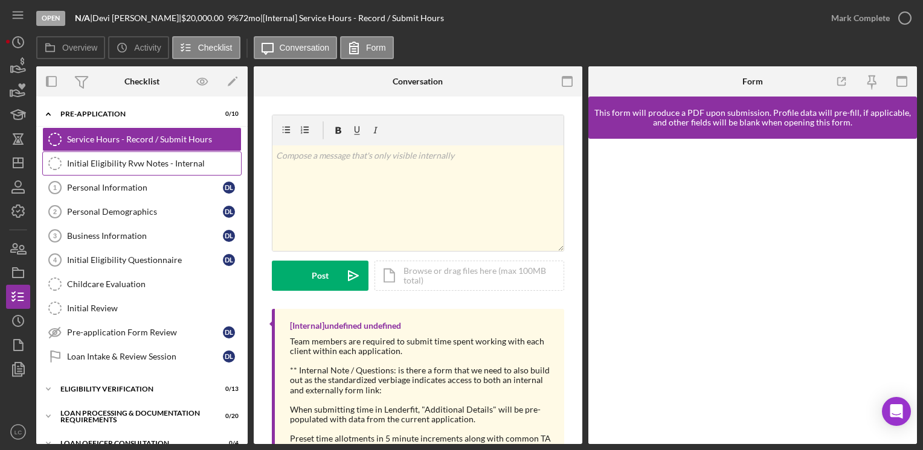
click at [171, 157] on link "Initial Eligibility Rvw Notes - Internal Initial Eligibility Rvw Notes - Intern…" at bounding box center [141, 164] width 199 height 24
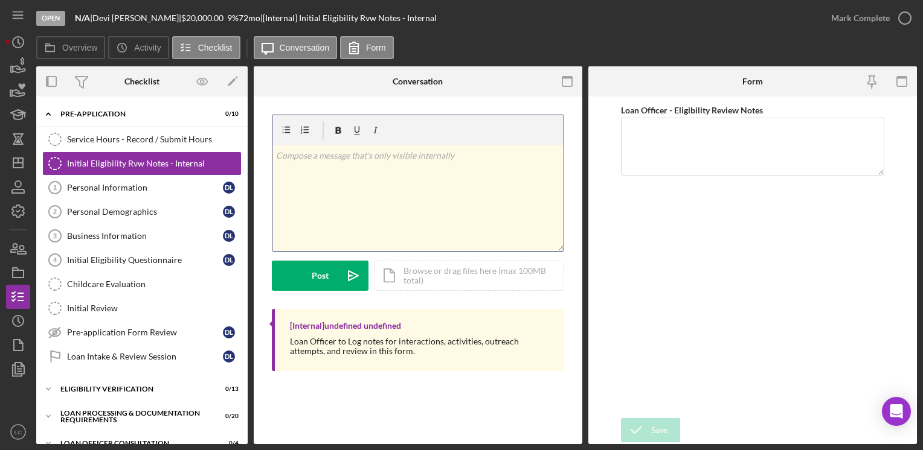
drag, startPoint x: 371, startPoint y: 192, endPoint x: 379, endPoint y: 191, distance: 7.9
click at [371, 192] on div "v Color teal Color pink Remove color Add row above Add row below Add column bef…" at bounding box center [417, 199] width 291 height 106
click at [468, 158] on p at bounding box center [418, 155] width 284 height 13
click at [467, 173] on div "v Color teal Color pink Remove color Add row above Add row below Add column bef…" at bounding box center [417, 199] width 291 height 106
click at [355, 177] on div "v Color teal Color pink Remove color Add row above Add row below Add column bef…" at bounding box center [417, 199] width 291 height 106
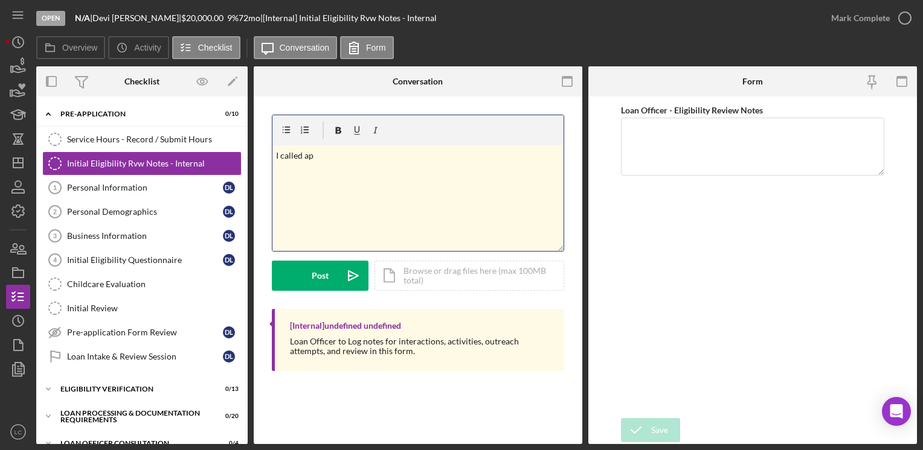
click at [394, 161] on div "v Color teal Color pink Remove color Add row above Add row below Add column bef…" at bounding box center [417, 199] width 291 height 106
drag, startPoint x: 348, startPoint y: 159, endPoint x: 35, endPoint y: 163, distance: 312.8
click at [36, 163] on div "Overview Internal Workflow Stage Open Icon/Dropdown Arrow Archive (can unarchiv…" at bounding box center [476, 255] width 880 height 378
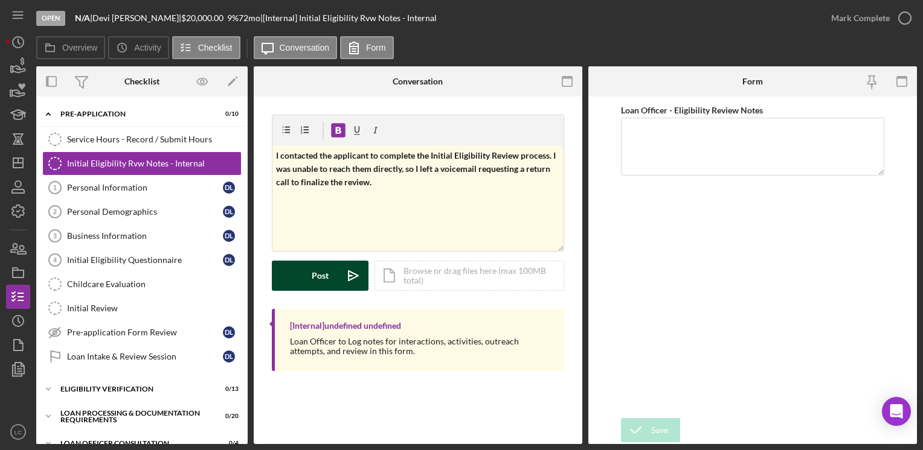
click at [332, 268] on button "Post Icon/icon-invite-send" at bounding box center [320, 276] width 97 height 30
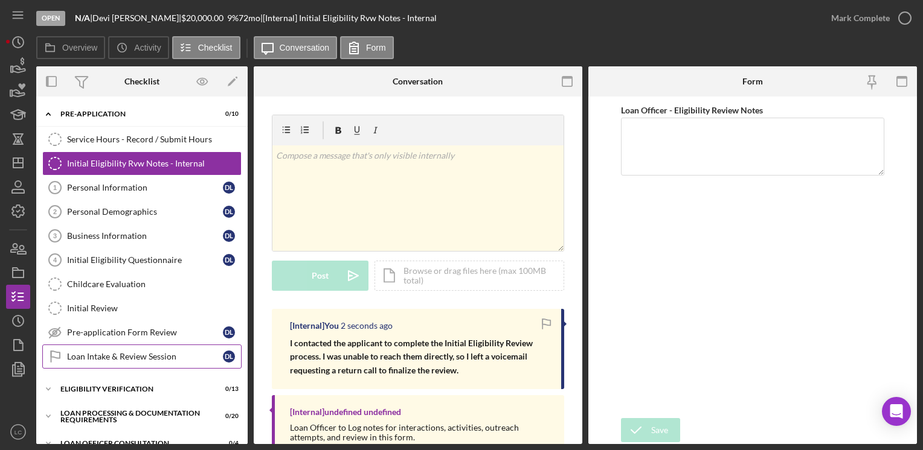
click at [117, 352] on div "Loan Intake & Review Session" at bounding box center [145, 357] width 156 height 10
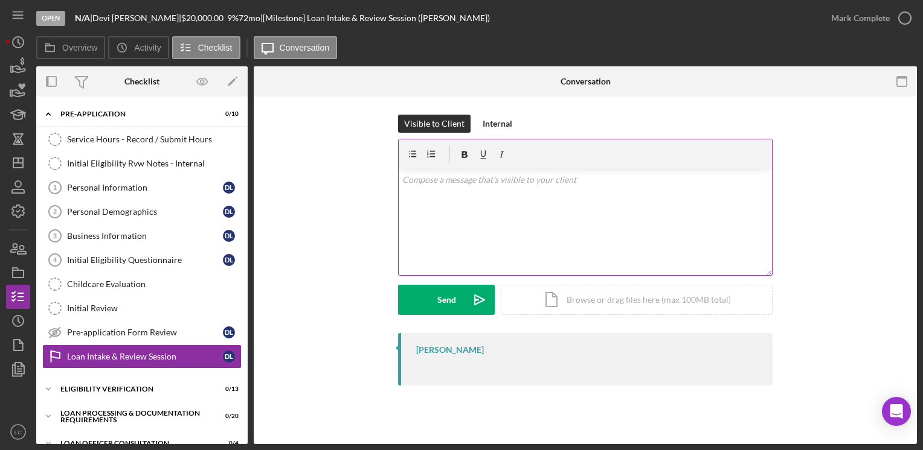
click at [473, 188] on div "v Color teal Color pink Remove color Add row above Add row below Add column bef…" at bounding box center [585, 223] width 373 height 106
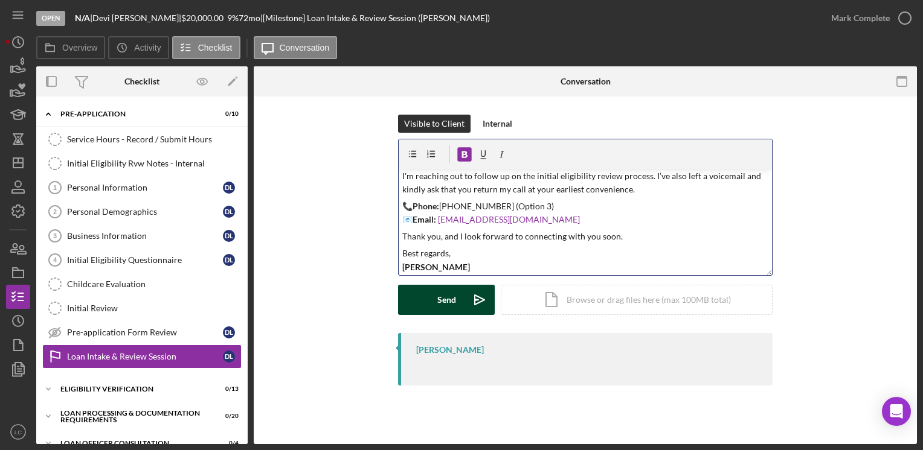
click at [438, 300] on div "Send" at bounding box center [446, 300] width 19 height 30
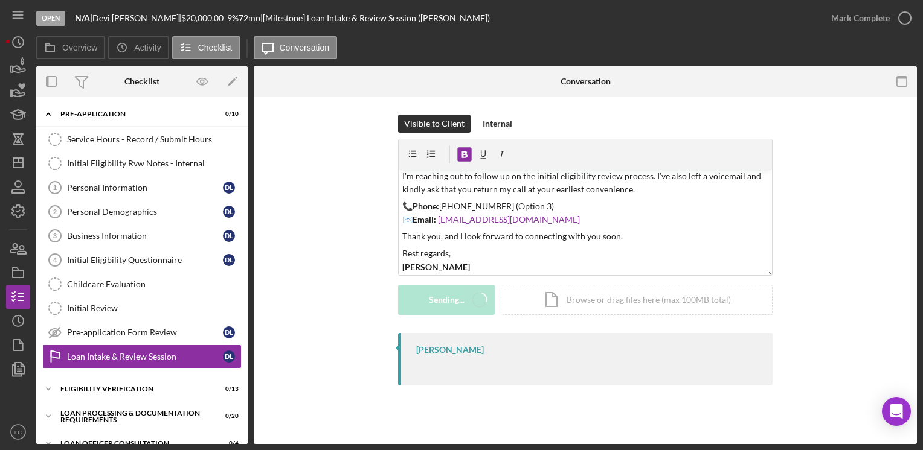
scroll to position [0, 0]
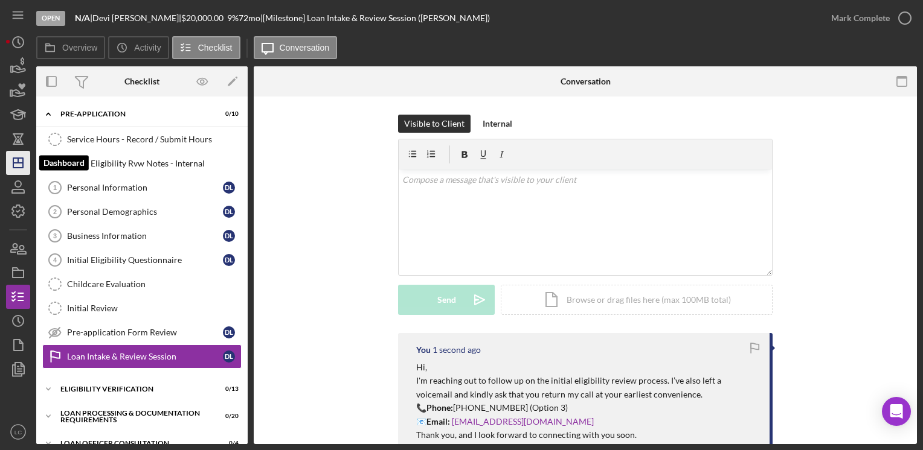
click at [20, 162] on icon "Icon/Dashboard" at bounding box center [18, 163] width 30 height 30
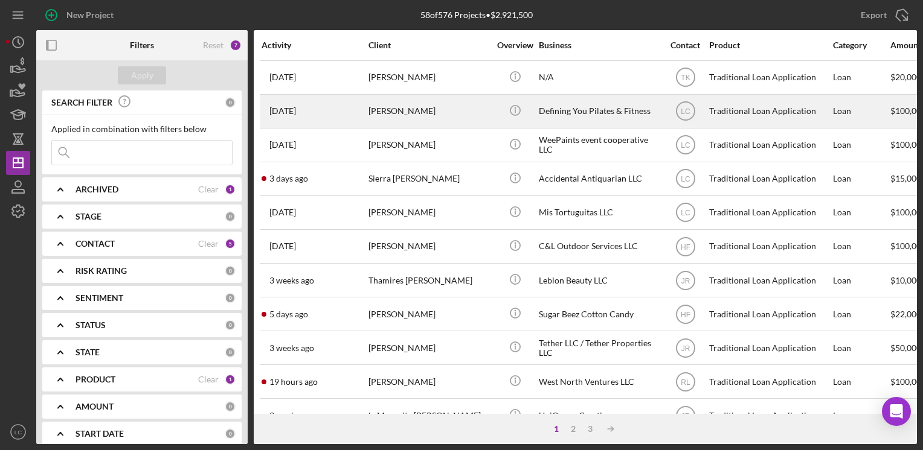
click at [571, 114] on div "Defining You Pilates & Fitness" at bounding box center [599, 111] width 121 height 32
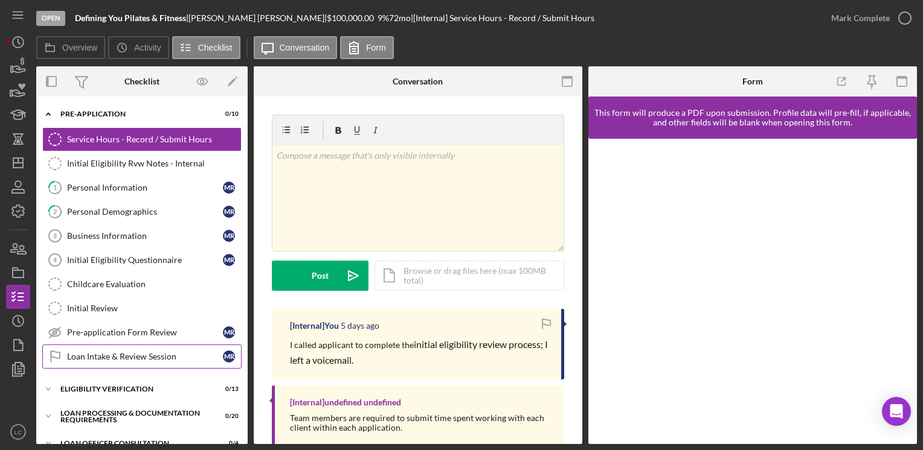
click at [126, 349] on link "Loan Intake & Review Session Loan Intake & Review Session M R" at bounding box center [141, 357] width 199 height 24
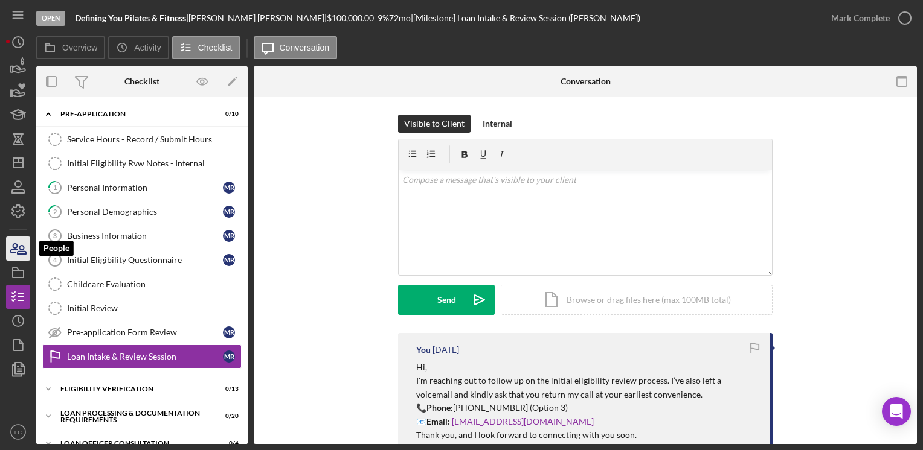
click at [22, 246] on icon "button" at bounding box center [22, 250] width 8 height 8
